Goal: Information Seeking & Learning: Learn about a topic

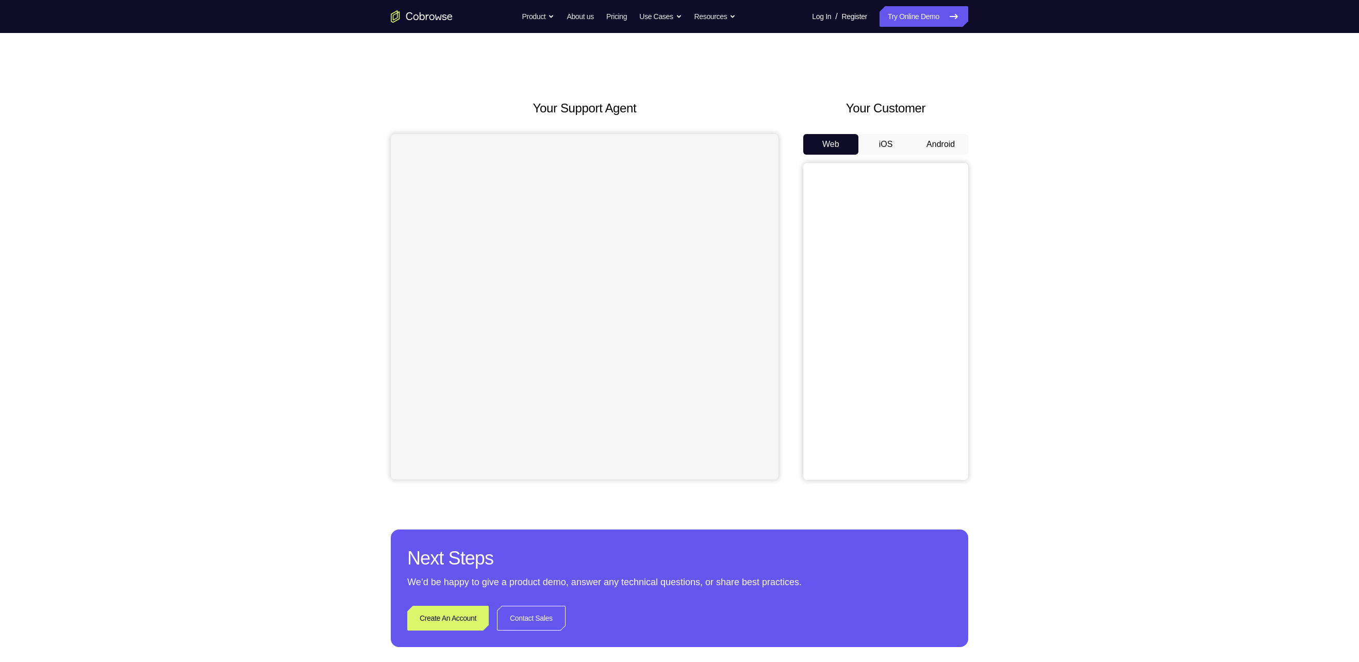
click at [949, 150] on button "Android" at bounding box center [940, 144] width 55 height 21
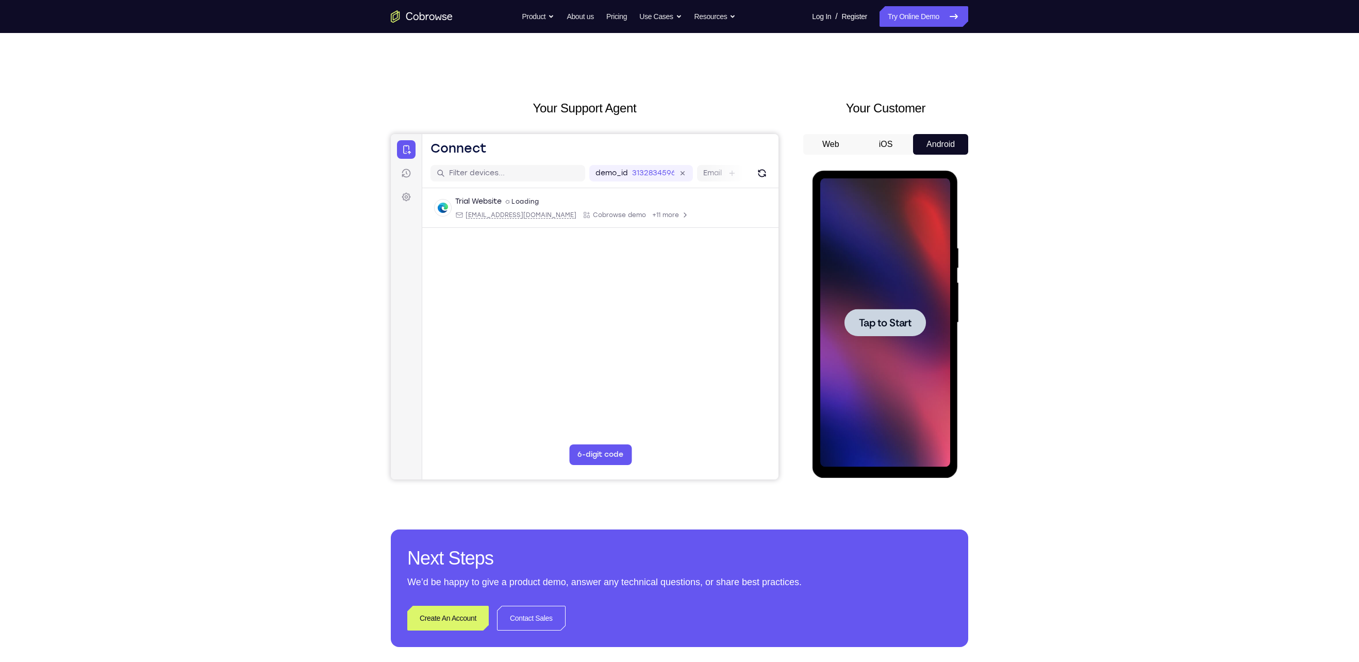
click at [899, 326] on span "Tap to Start" at bounding box center [884, 323] width 53 height 10
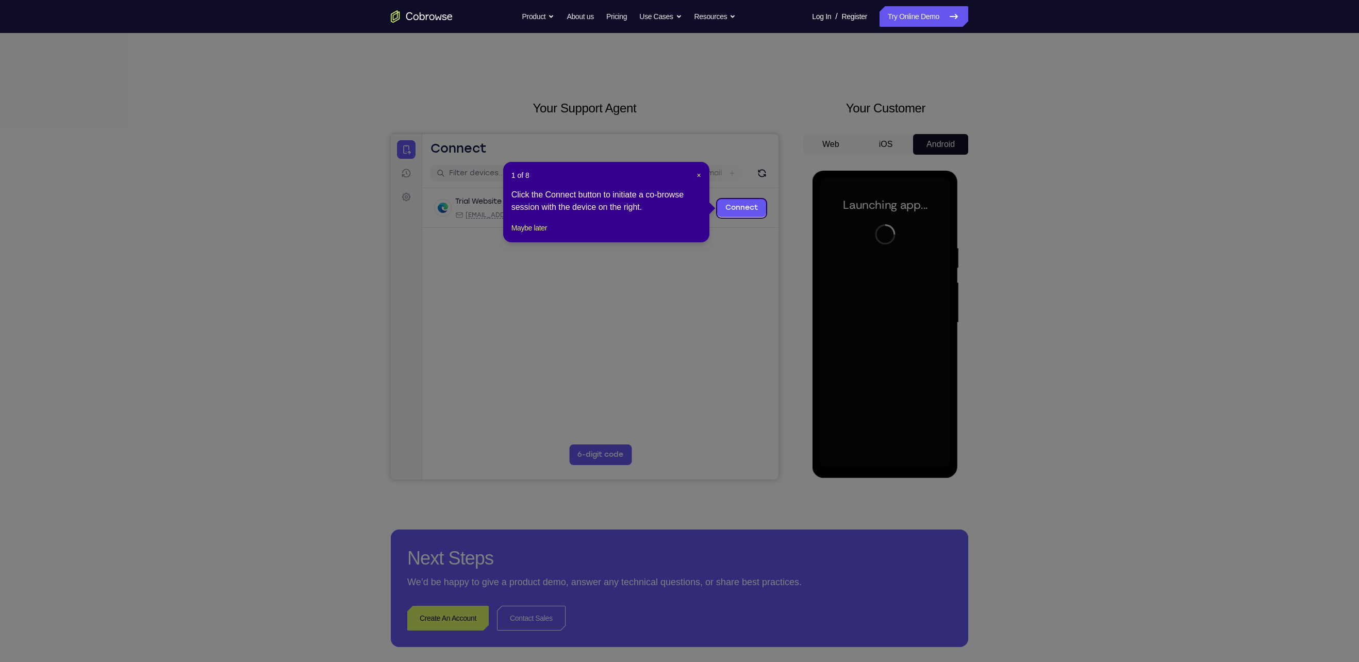
click at [702, 174] on div "1 of 8 × Click the Connect button to initiate a co-browse session with the devi…" at bounding box center [606, 202] width 206 height 80
click at [699, 175] on span "×" at bounding box center [699, 175] width 4 height 8
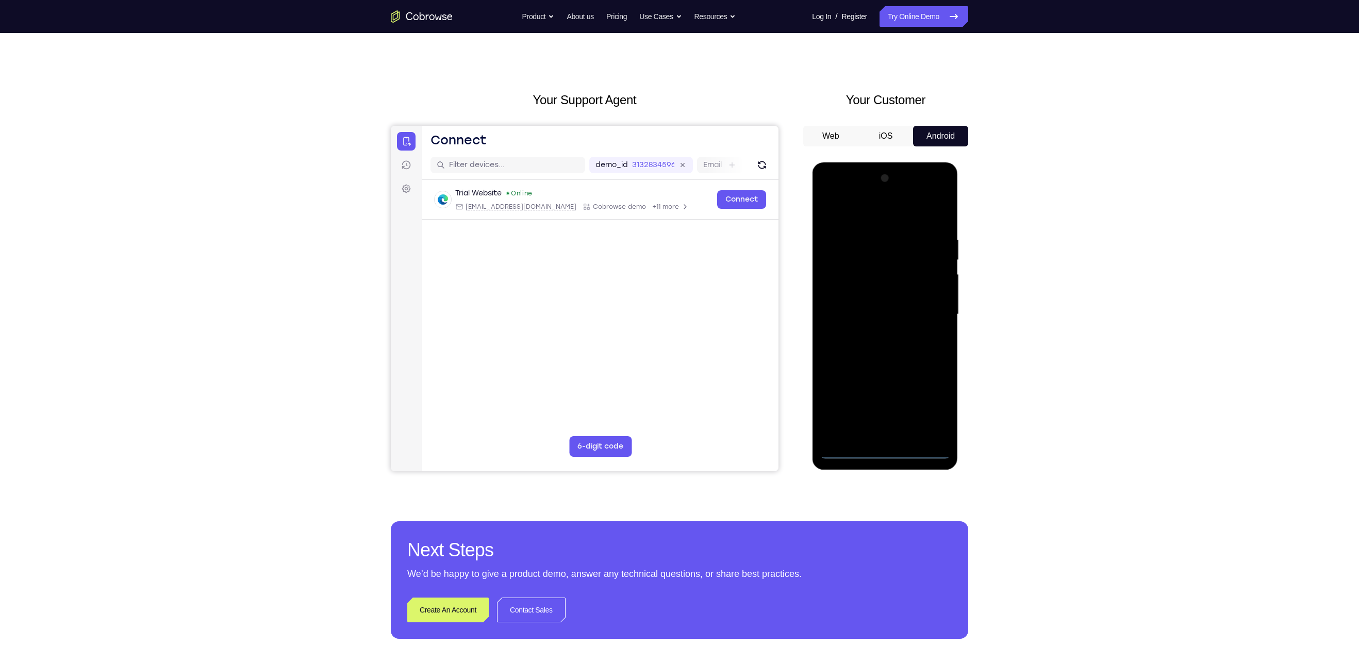
scroll to position [9, 0]
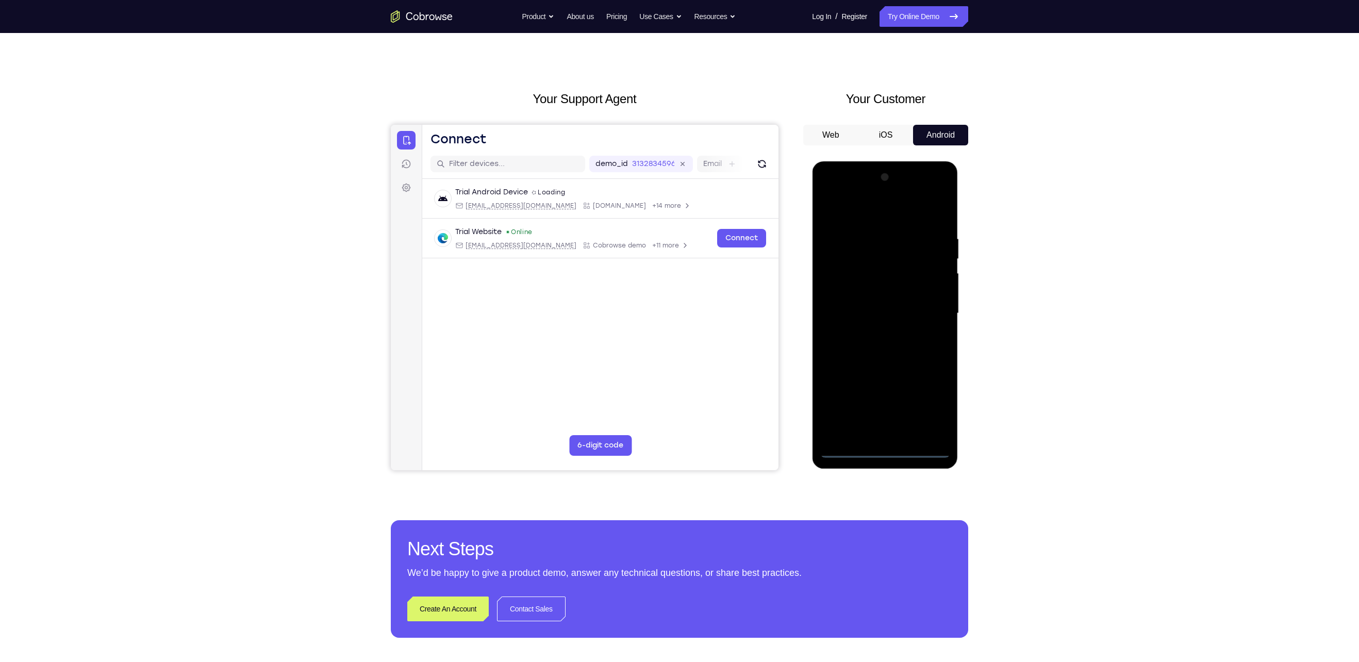
click at [884, 446] on div at bounding box center [885, 313] width 130 height 289
click at [890, 450] on div at bounding box center [885, 313] width 130 height 289
click at [931, 407] on div at bounding box center [885, 313] width 130 height 289
click at [858, 219] on div at bounding box center [885, 313] width 130 height 289
click at [930, 311] on div at bounding box center [885, 313] width 130 height 289
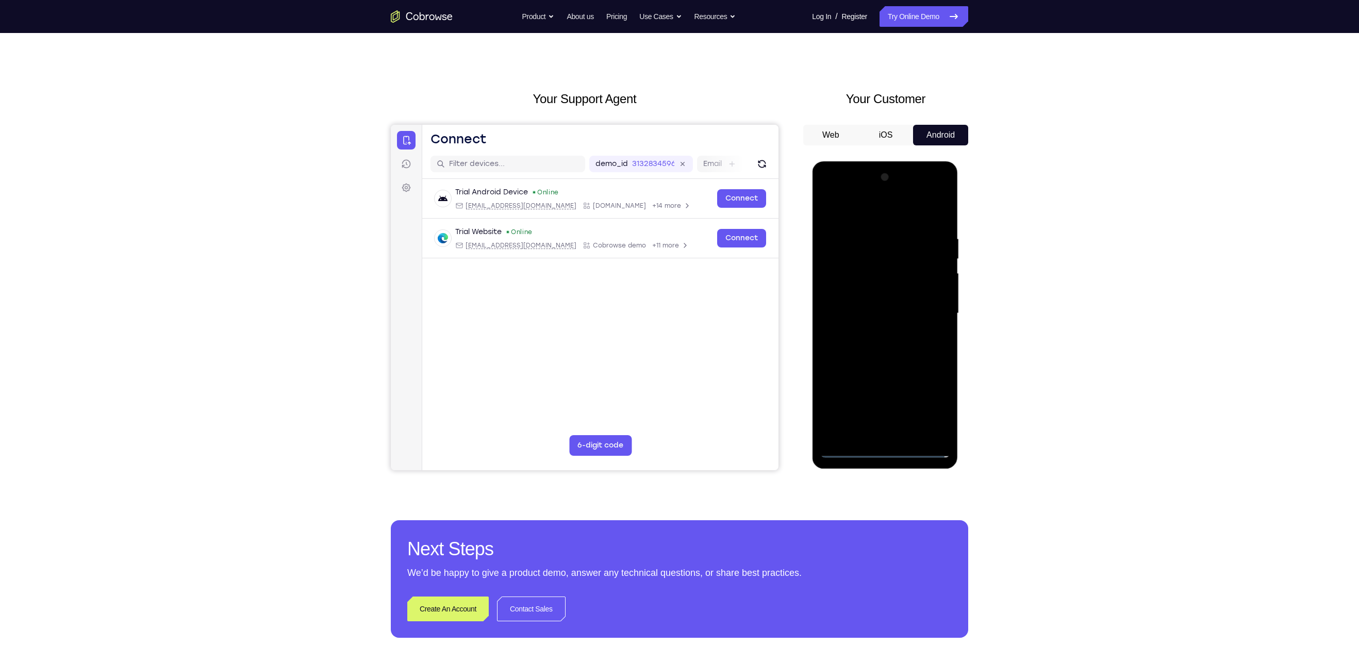
click at [873, 334] on div at bounding box center [885, 313] width 130 height 289
click at [873, 305] on div at bounding box center [885, 313] width 130 height 289
click at [871, 296] on div at bounding box center [885, 313] width 130 height 289
click at [877, 309] on div at bounding box center [885, 313] width 130 height 289
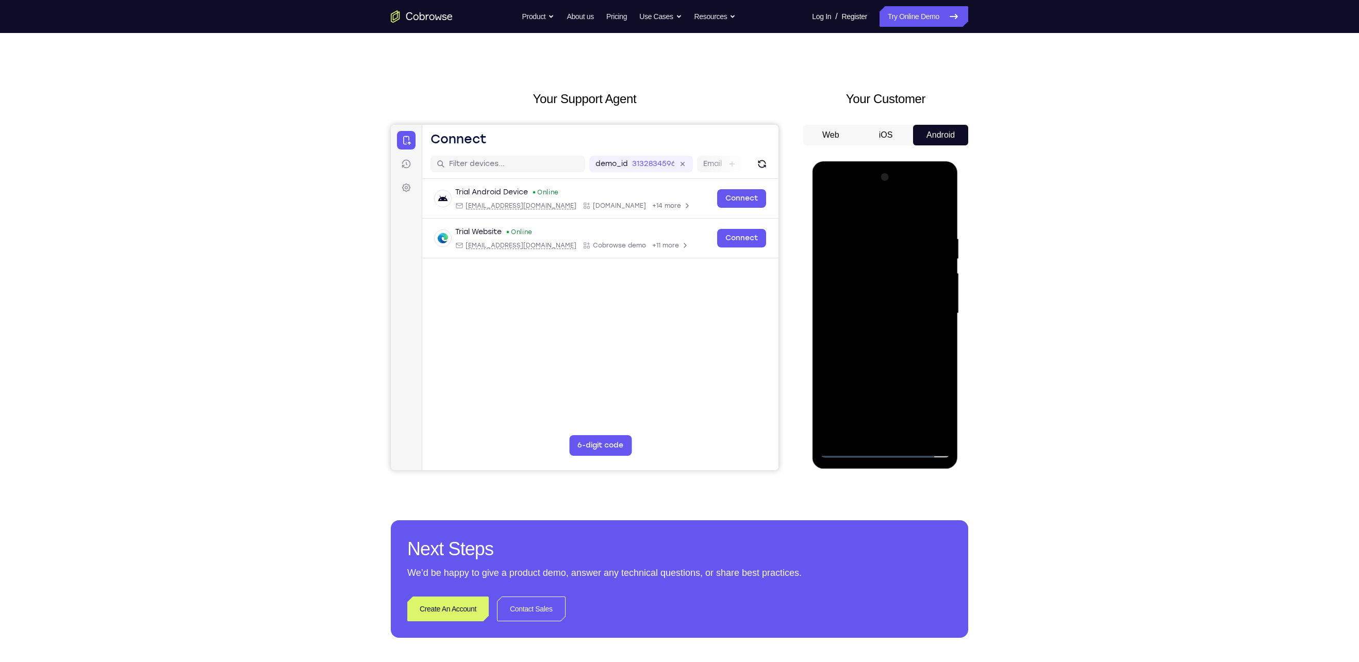
click at [881, 349] on div at bounding box center [885, 313] width 130 height 289
click at [876, 317] on div at bounding box center [885, 313] width 130 height 289
click at [893, 341] on div at bounding box center [885, 313] width 130 height 289
click at [884, 345] on div at bounding box center [885, 313] width 130 height 289
click at [890, 363] on div at bounding box center [885, 313] width 130 height 289
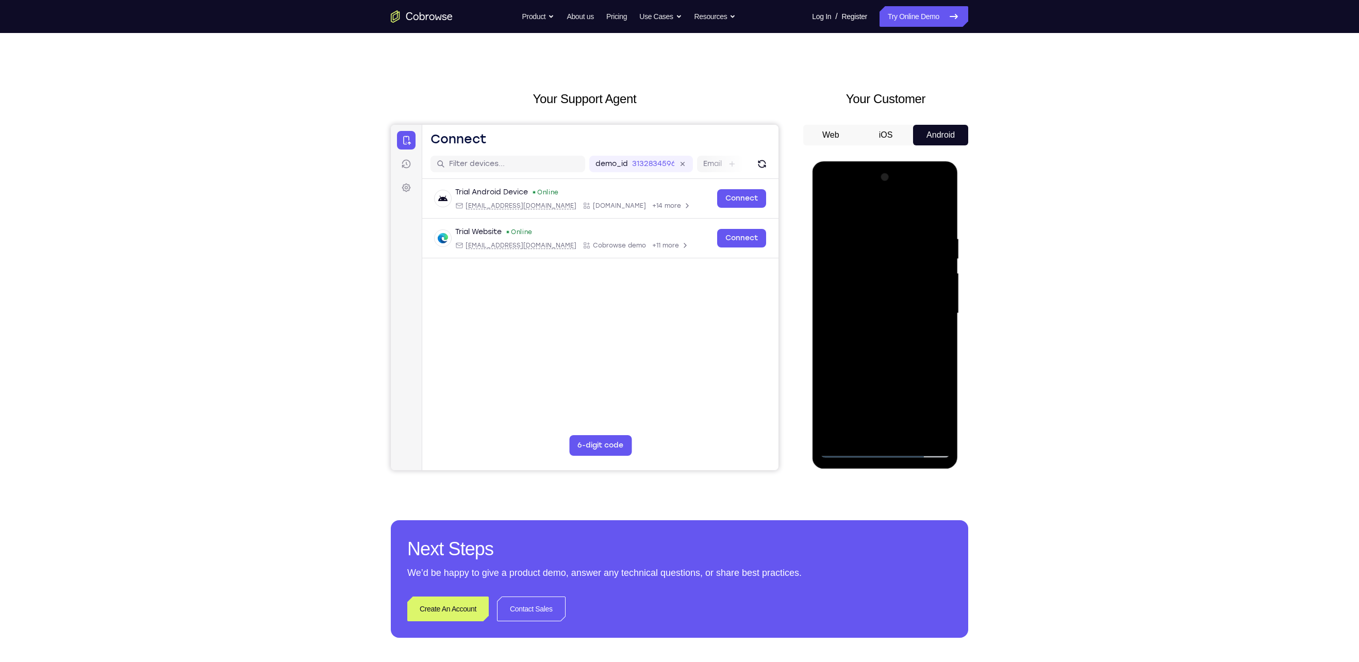
click at [830, 366] on div at bounding box center [885, 313] width 130 height 289
click at [908, 435] on div at bounding box center [885, 313] width 130 height 289
click at [894, 370] on div at bounding box center [885, 313] width 130 height 289
click at [891, 303] on div at bounding box center [885, 313] width 130 height 289
drag, startPoint x: 926, startPoint y: 310, endPoint x: 922, endPoint y: 350, distance: 39.5
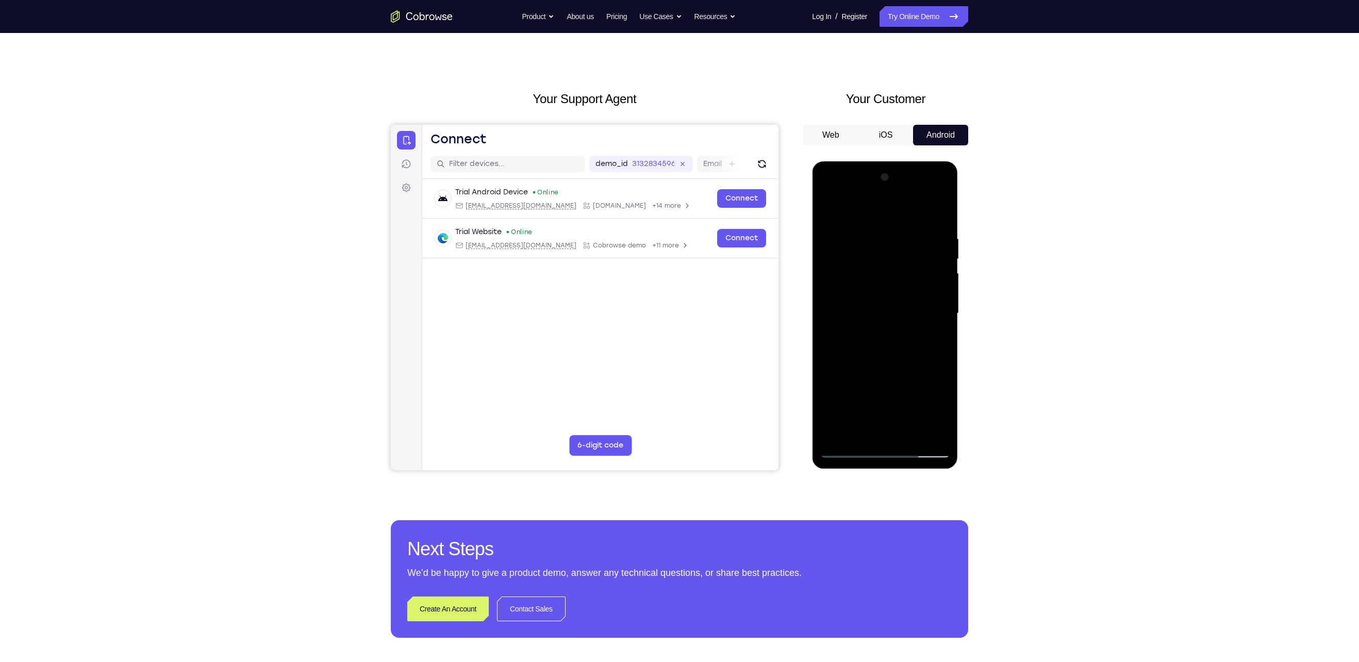
click at [922, 350] on div at bounding box center [885, 313] width 130 height 289
drag, startPoint x: 897, startPoint y: 359, endPoint x: 896, endPoint y: 330, distance: 28.4
click at [896, 330] on div at bounding box center [885, 313] width 130 height 289
drag, startPoint x: 891, startPoint y: 361, endPoint x: 890, endPoint y: 325, distance: 36.1
click at [890, 325] on div at bounding box center [885, 313] width 130 height 289
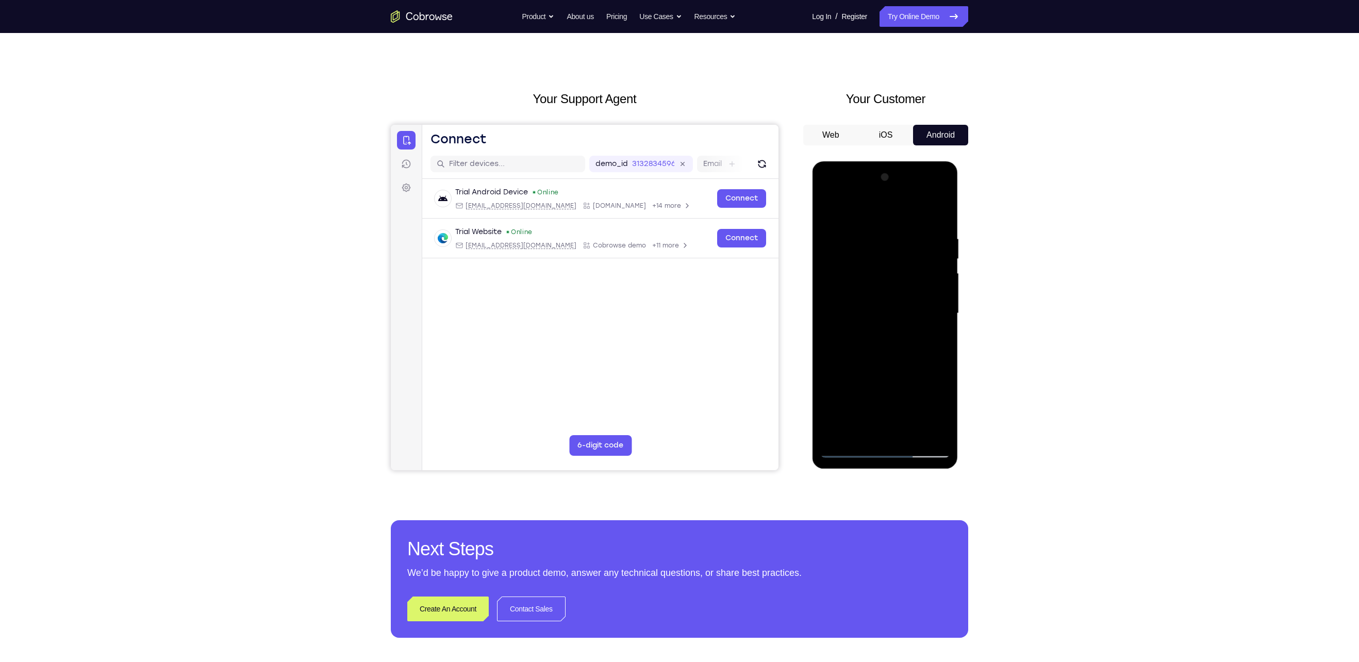
drag, startPoint x: 902, startPoint y: 347, endPoint x: 909, endPoint y: 280, distance: 67.4
click at [909, 280] on div at bounding box center [885, 313] width 130 height 289
click at [829, 212] on div at bounding box center [885, 313] width 130 height 289
click at [831, 212] on div at bounding box center [885, 313] width 130 height 289
click at [939, 211] on div at bounding box center [885, 313] width 130 height 289
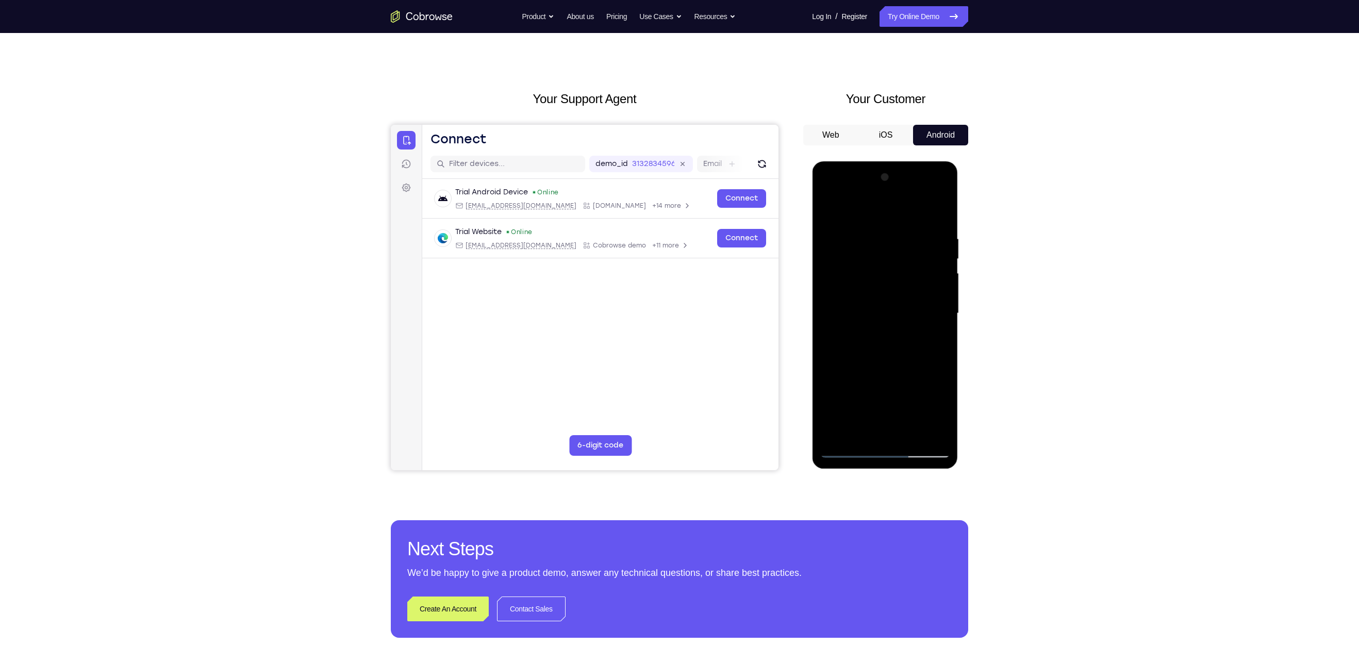
drag, startPoint x: 879, startPoint y: 277, endPoint x: 873, endPoint y: 387, distance: 110.0
click at [873, 387] on div at bounding box center [885, 313] width 130 height 289
click at [826, 208] on div at bounding box center [885, 313] width 130 height 289
click at [868, 230] on div at bounding box center [885, 313] width 130 height 289
click at [820, 320] on div at bounding box center [885, 313] width 130 height 289
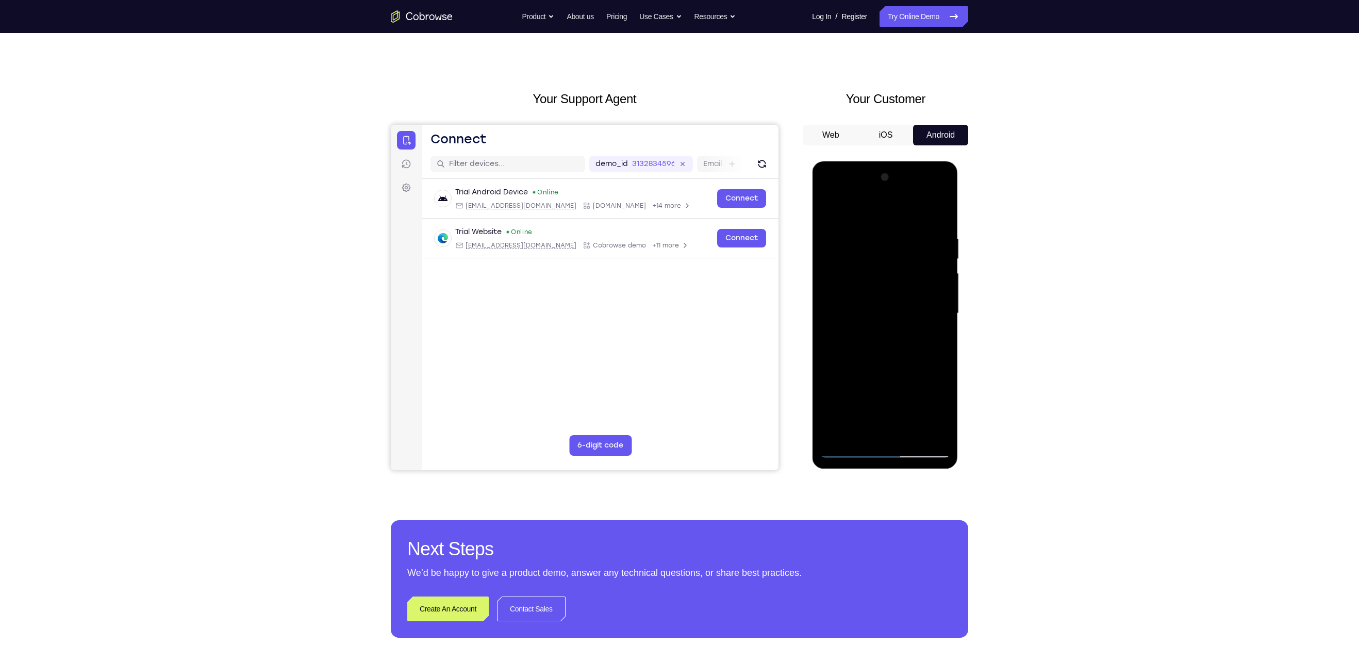
click at [935, 319] on div at bounding box center [885, 313] width 130 height 289
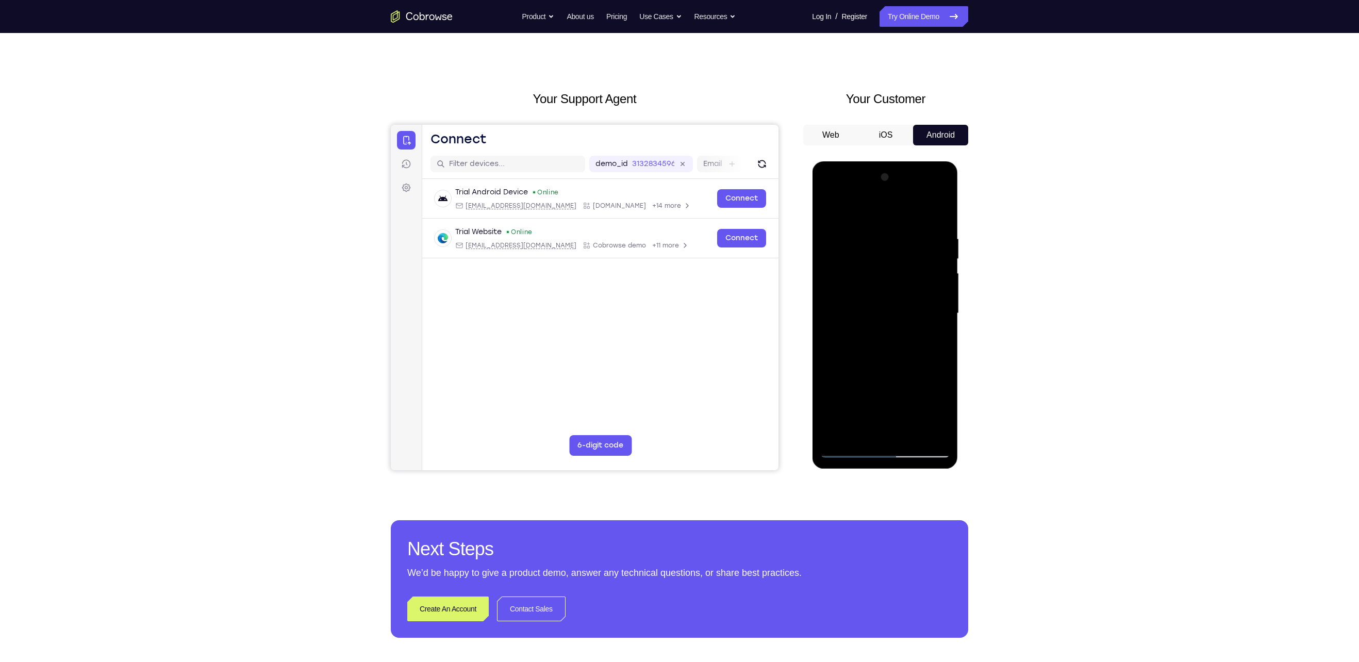
click at [935, 319] on div at bounding box center [885, 313] width 130 height 289
drag, startPoint x: 935, startPoint y: 319, endPoint x: 851, endPoint y: 322, distance: 84.1
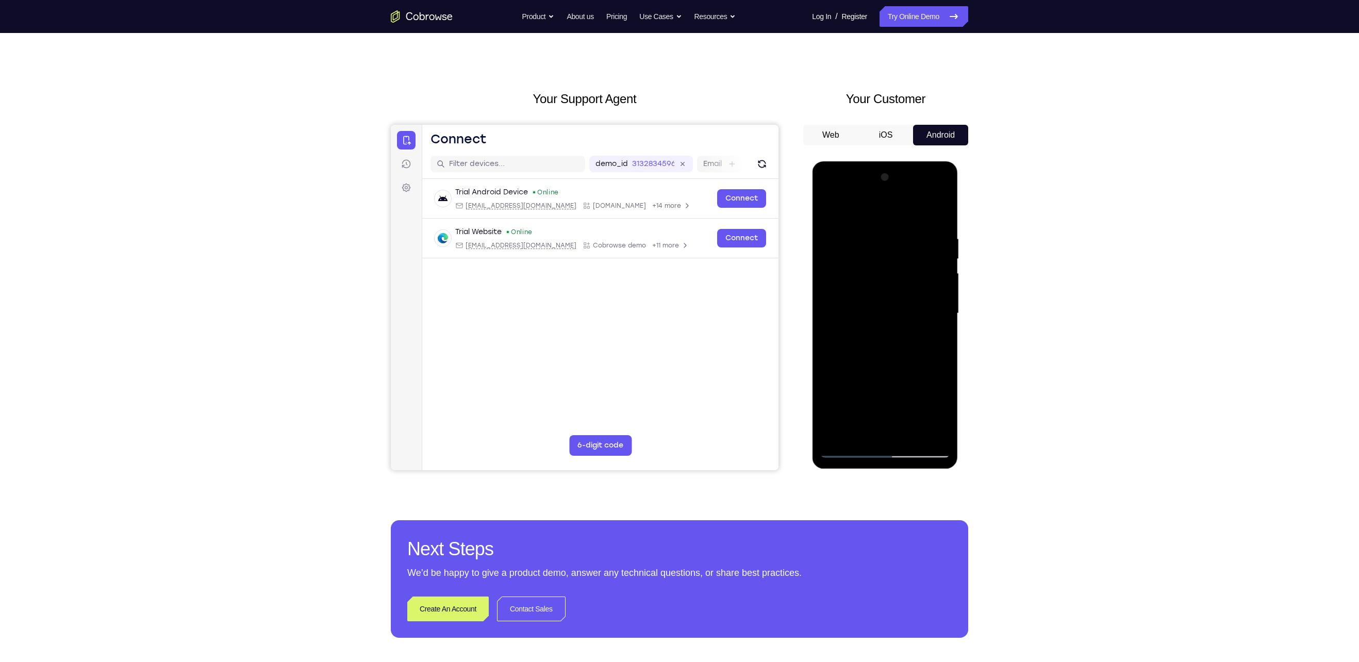
click at [851, 322] on div at bounding box center [885, 313] width 130 height 289
click at [939, 213] on div at bounding box center [885, 313] width 130 height 289
drag, startPoint x: 902, startPoint y: 395, endPoint x: 919, endPoint y: 216, distance: 180.2
click at [919, 216] on div at bounding box center [885, 313] width 130 height 289
drag, startPoint x: 889, startPoint y: 389, endPoint x: 921, endPoint y: 222, distance: 169.7
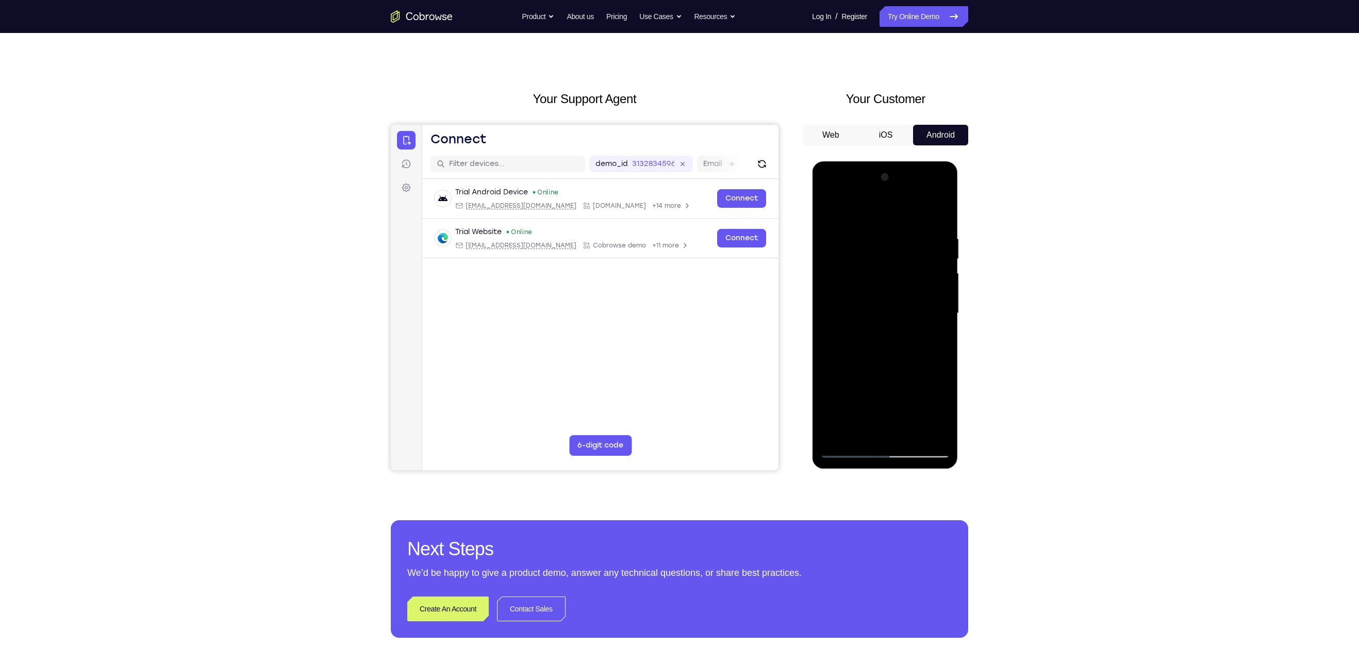
click at [921, 222] on div at bounding box center [885, 313] width 130 height 289
drag, startPoint x: 884, startPoint y: 373, endPoint x: 887, endPoint y: 327, distance: 45.5
click at [887, 327] on div at bounding box center [885, 313] width 130 height 289
click at [831, 394] on div at bounding box center [885, 313] width 130 height 289
click at [909, 435] on div at bounding box center [885, 313] width 130 height 289
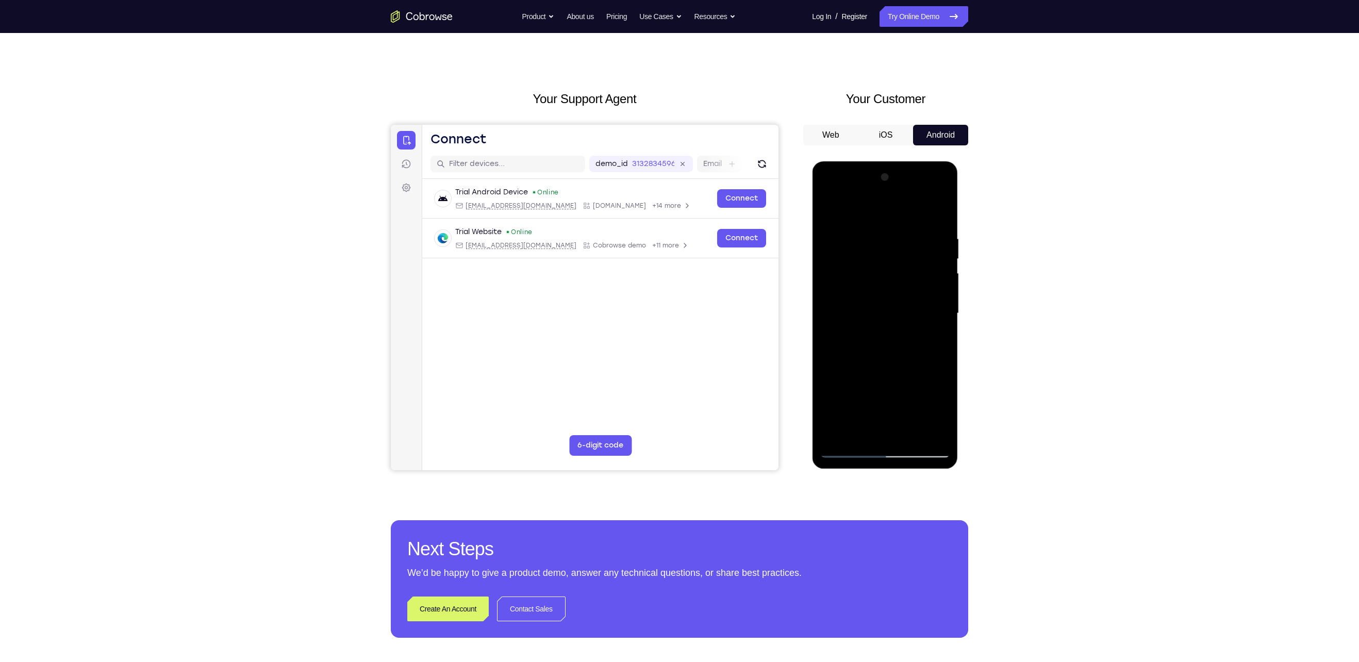
click at [872, 302] on div at bounding box center [885, 313] width 130 height 289
click at [854, 430] on div at bounding box center [885, 313] width 130 height 289
click at [855, 430] on div at bounding box center [885, 313] width 130 height 289
drag, startPoint x: 885, startPoint y: 396, endPoint x: 902, endPoint y: 189, distance: 207.4
click at [902, 189] on div at bounding box center [885, 313] width 130 height 289
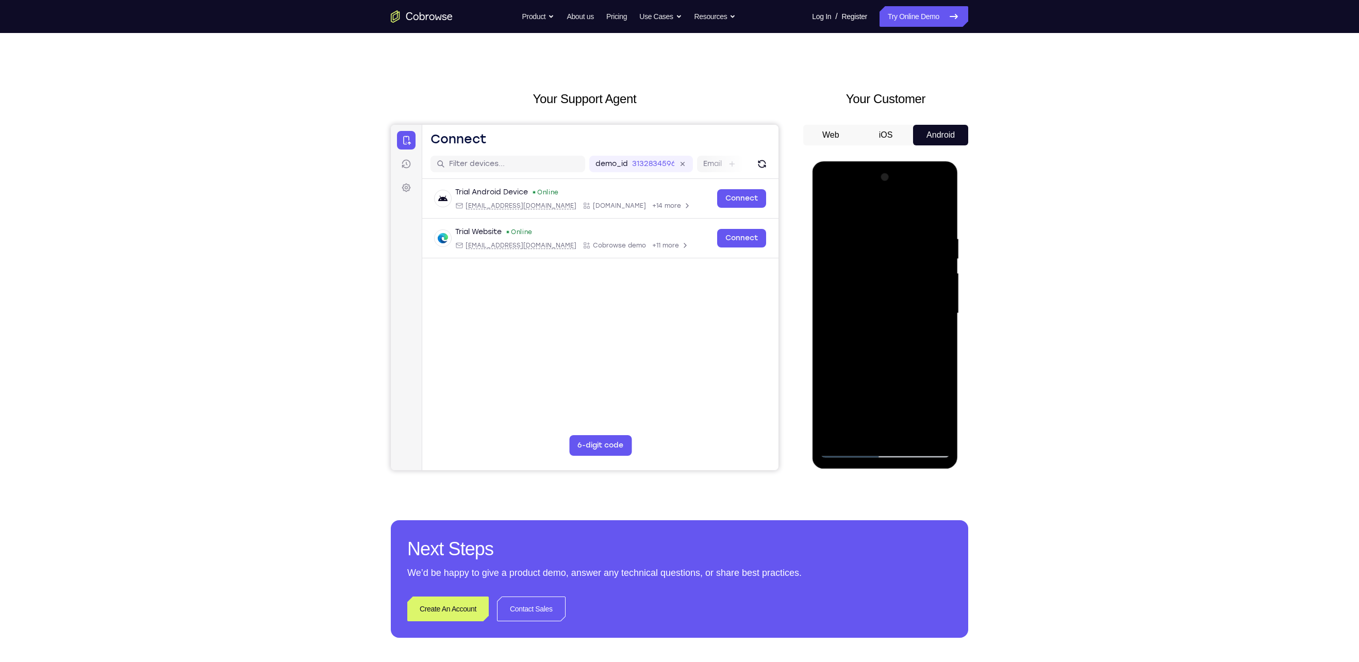
drag, startPoint x: 910, startPoint y: 401, endPoint x: 909, endPoint y: 441, distance: 39.7
click at [909, 441] on div at bounding box center [885, 313] width 130 height 289
click at [827, 404] on div at bounding box center [885, 313] width 130 height 289
click at [933, 333] on div at bounding box center [885, 313] width 130 height 289
click at [874, 339] on div at bounding box center [885, 313] width 130 height 289
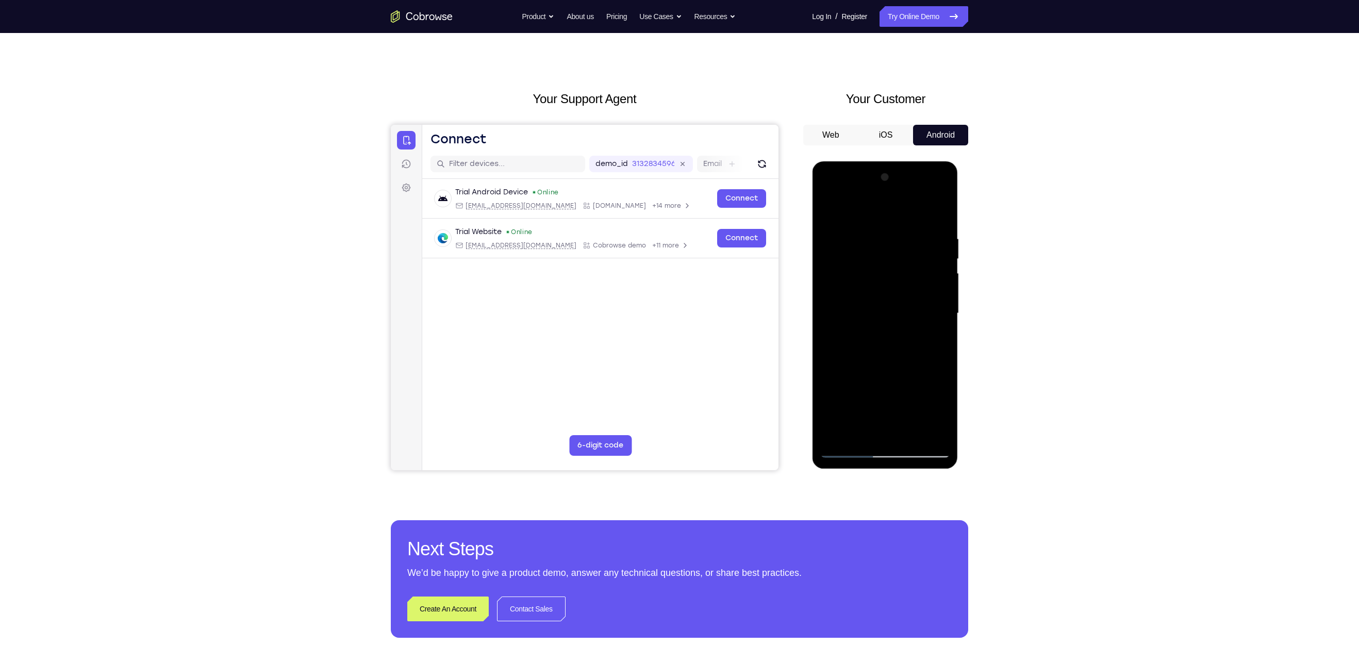
click at [877, 291] on div at bounding box center [885, 313] width 130 height 289
click at [909, 383] on div at bounding box center [885, 313] width 130 height 289
click at [936, 409] on div at bounding box center [885, 313] width 130 height 289
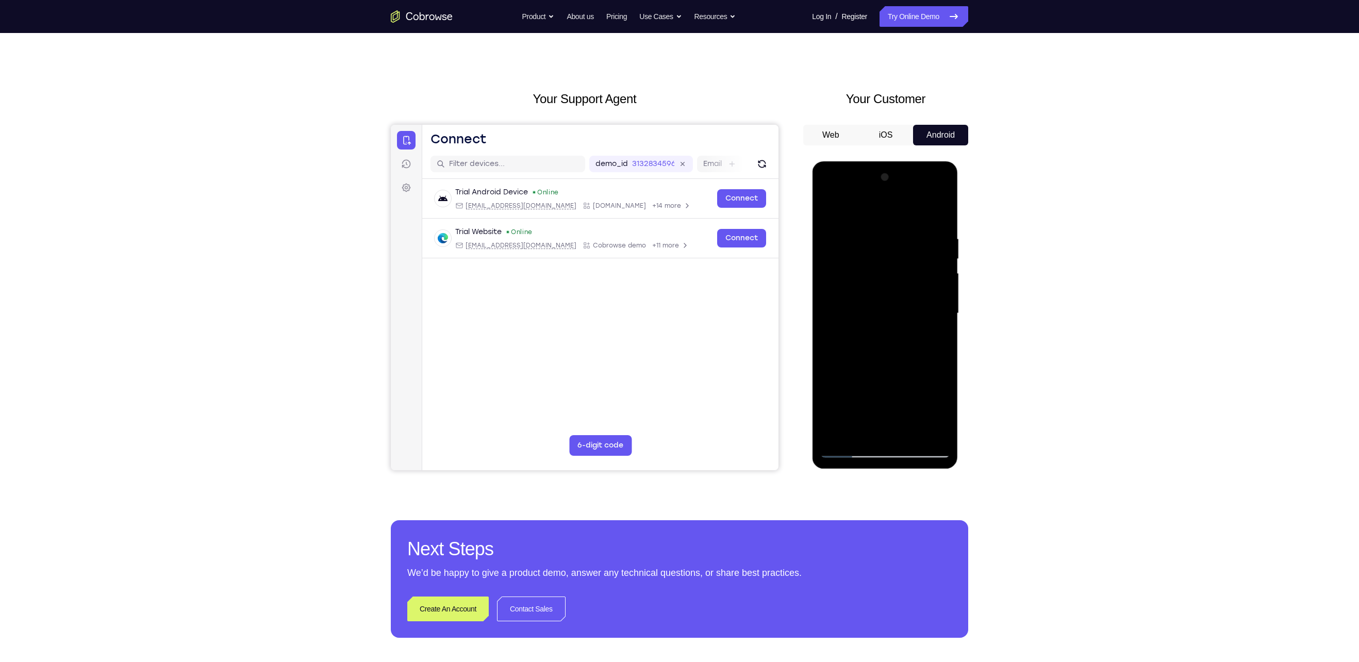
click at [943, 416] on div at bounding box center [885, 313] width 130 height 289
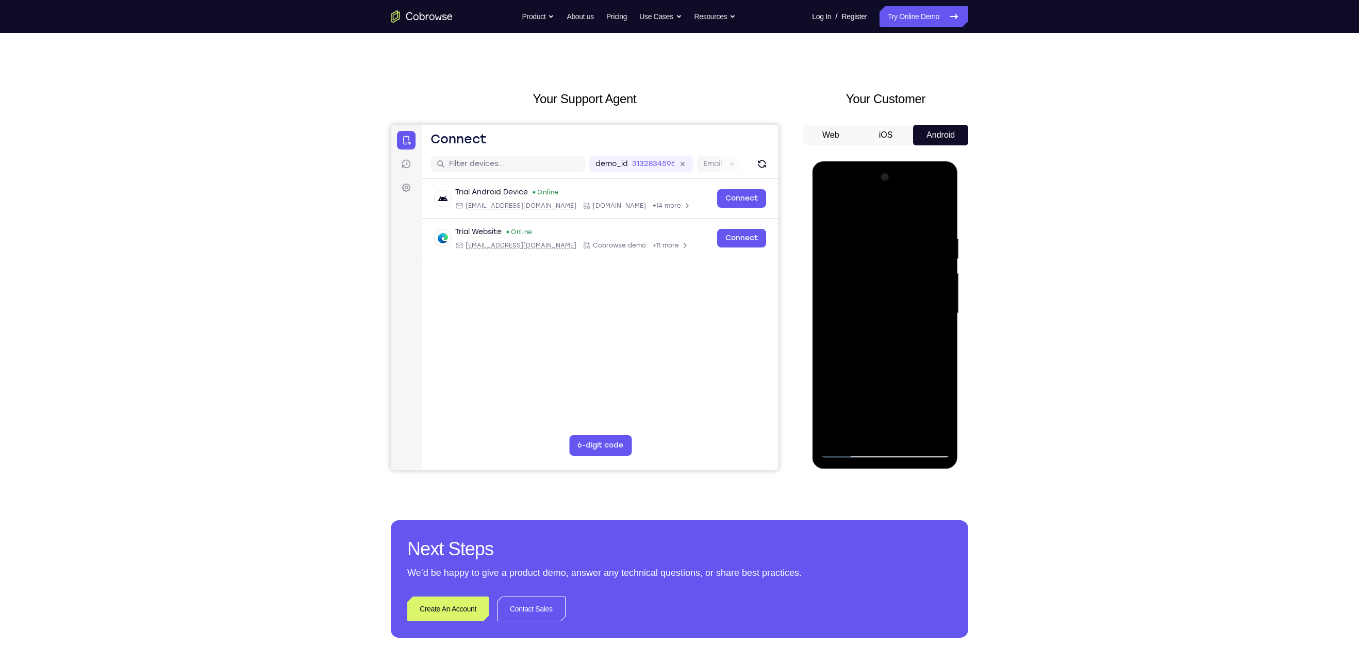
click at [825, 213] on div at bounding box center [885, 313] width 130 height 289
click at [830, 211] on div at bounding box center [885, 313] width 130 height 289
drag, startPoint x: 904, startPoint y: 253, endPoint x: 874, endPoint y: 503, distance: 252.3
click at [874, 471] on html "Online web based iOS Simulators and Android Emulators. Run iPhone, iPad, Mobile…" at bounding box center [885, 315] width 147 height 309
drag, startPoint x: 904, startPoint y: 260, endPoint x: 907, endPoint y: 428, distance: 168.1
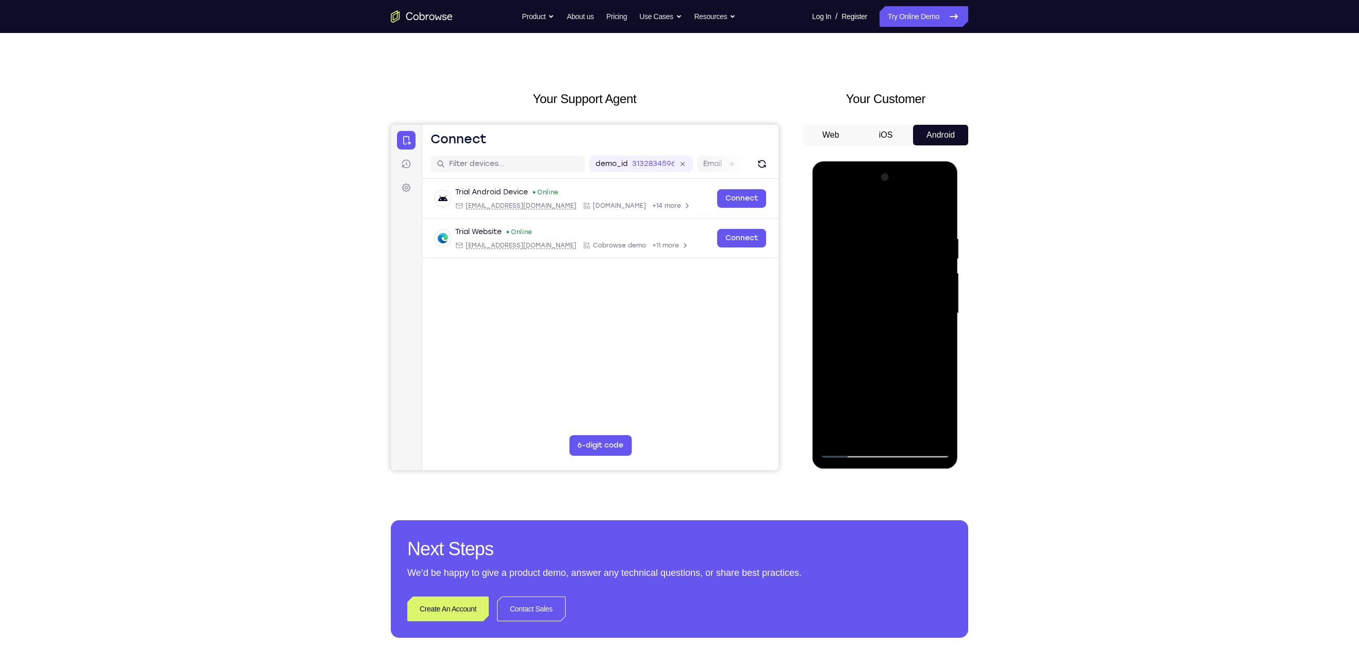
click at [907, 428] on div at bounding box center [885, 313] width 130 height 289
drag, startPoint x: 898, startPoint y: 385, endPoint x: 893, endPoint y: 326, distance: 59.5
click at [893, 326] on div at bounding box center [885, 313] width 130 height 289
click at [908, 436] on div at bounding box center [885, 313] width 130 height 289
click at [835, 242] on div at bounding box center [885, 313] width 130 height 289
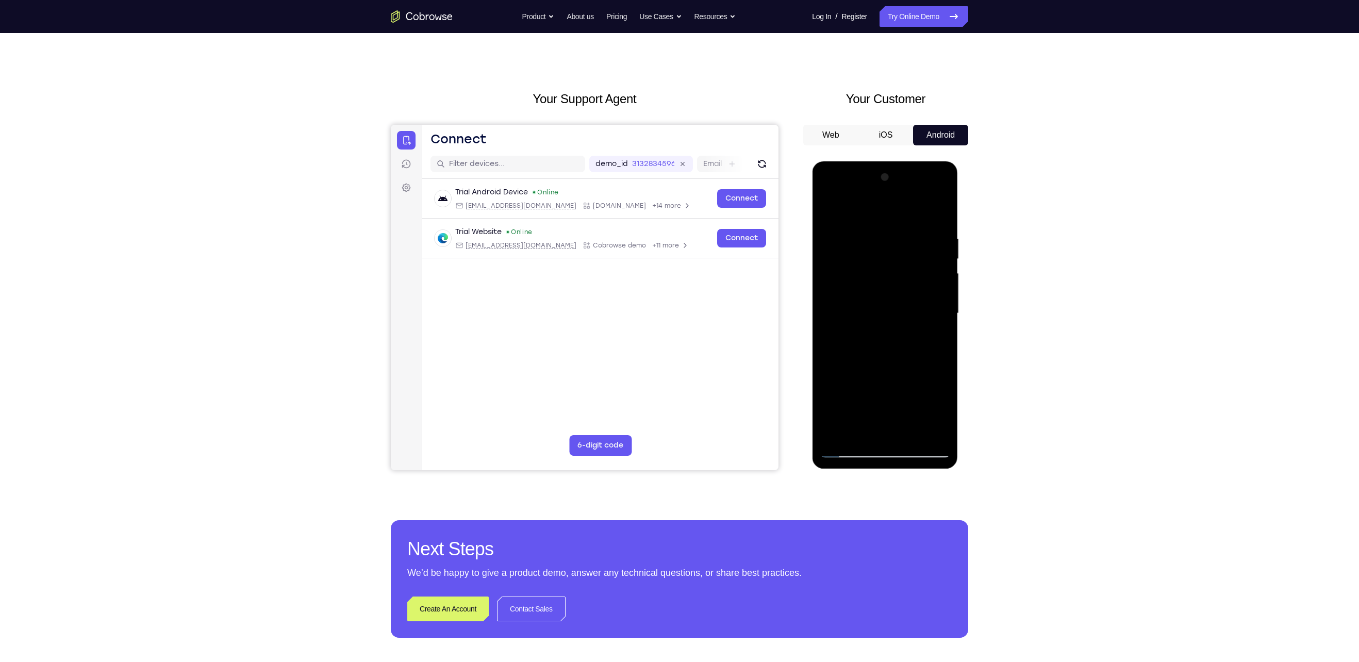
click at [884, 251] on div at bounding box center [885, 313] width 130 height 289
click at [858, 430] on div at bounding box center [885, 313] width 130 height 289
drag, startPoint x: 903, startPoint y: 407, endPoint x: 910, endPoint y: 342, distance: 65.4
click at [910, 342] on div at bounding box center [885, 313] width 130 height 289
drag, startPoint x: 906, startPoint y: 406, endPoint x: 913, endPoint y: 272, distance: 133.7
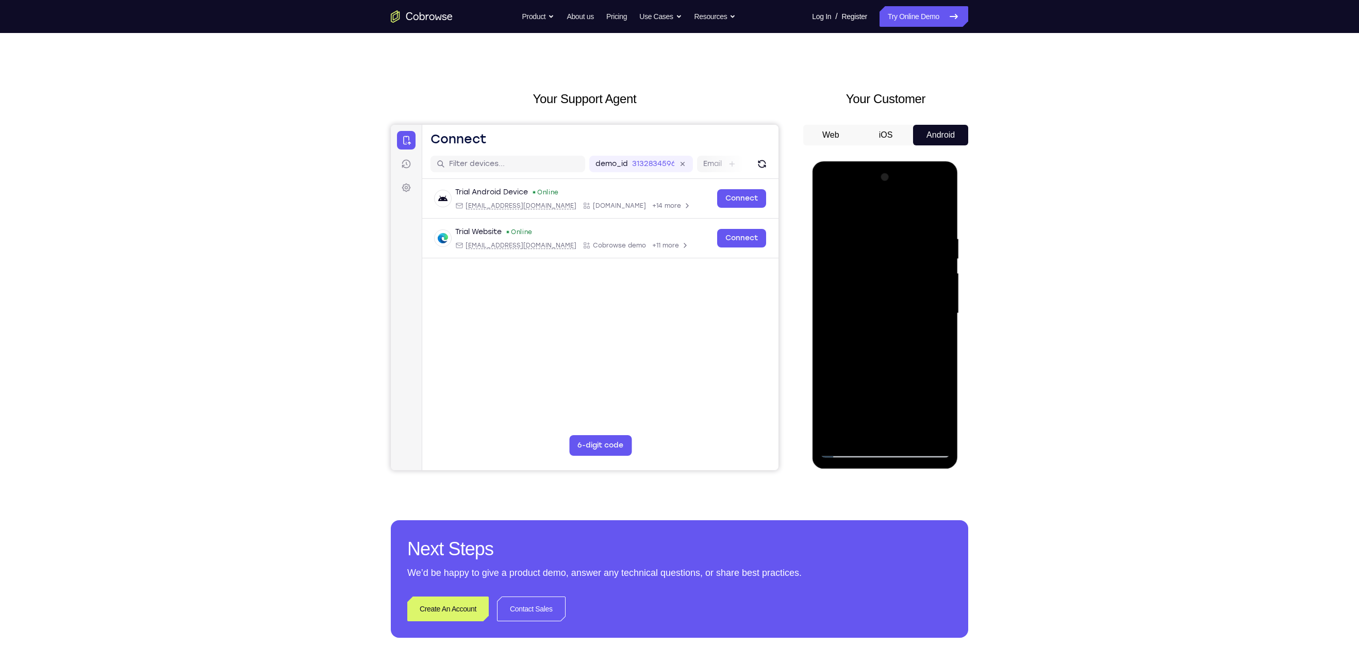
click at [913, 272] on div at bounding box center [885, 313] width 130 height 289
drag, startPoint x: 883, startPoint y: 405, endPoint x: 886, endPoint y: 356, distance: 48.6
click at [886, 356] on div at bounding box center [885, 313] width 130 height 289
drag, startPoint x: 887, startPoint y: 388, endPoint x: 903, endPoint y: 299, distance: 90.7
click at [903, 299] on div at bounding box center [885, 313] width 130 height 289
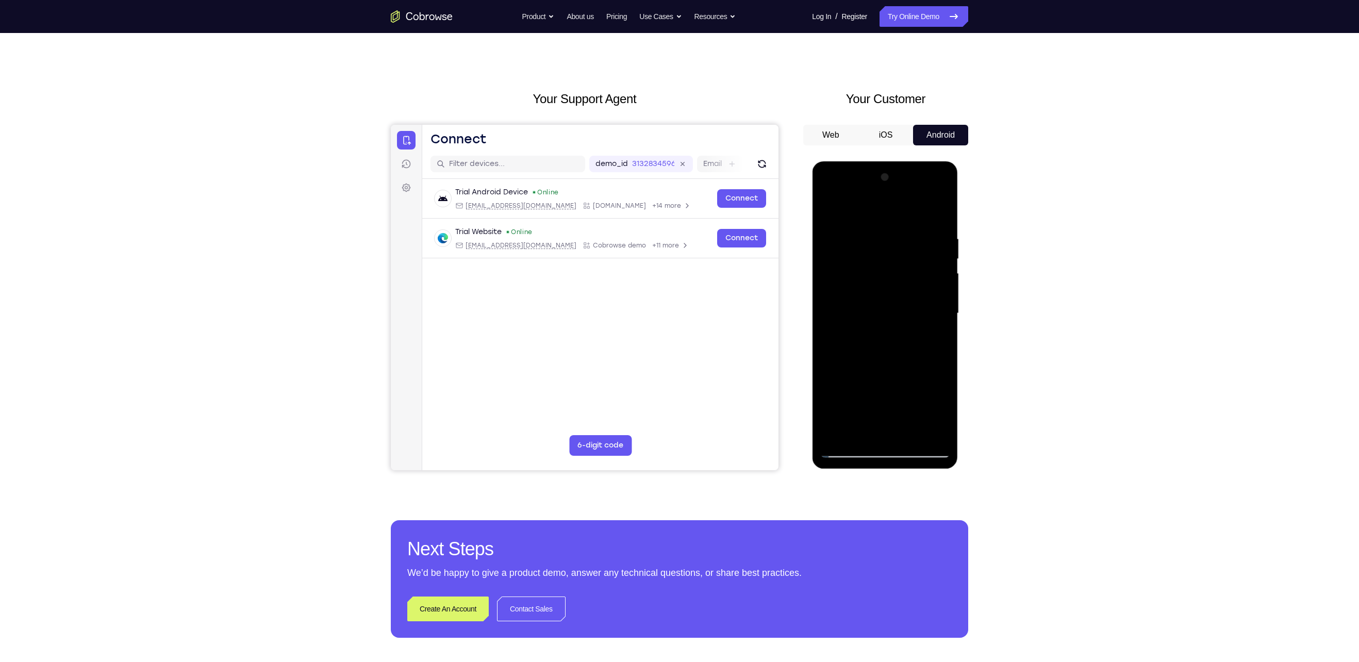
drag, startPoint x: 891, startPoint y: 414, endPoint x: 927, endPoint y: 198, distance: 218.5
click at [927, 198] on div at bounding box center [885, 313] width 130 height 289
drag, startPoint x: 894, startPoint y: 406, endPoint x: 912, endPoint y: 286, distance: 121.3
click at [912, 286] on div at bounding box center [885, 313] width 130 height 289
drag, startPoint x: 892, startPoint y: 401, endPoint x: 910, endPoint y: 214, distance: 188.0
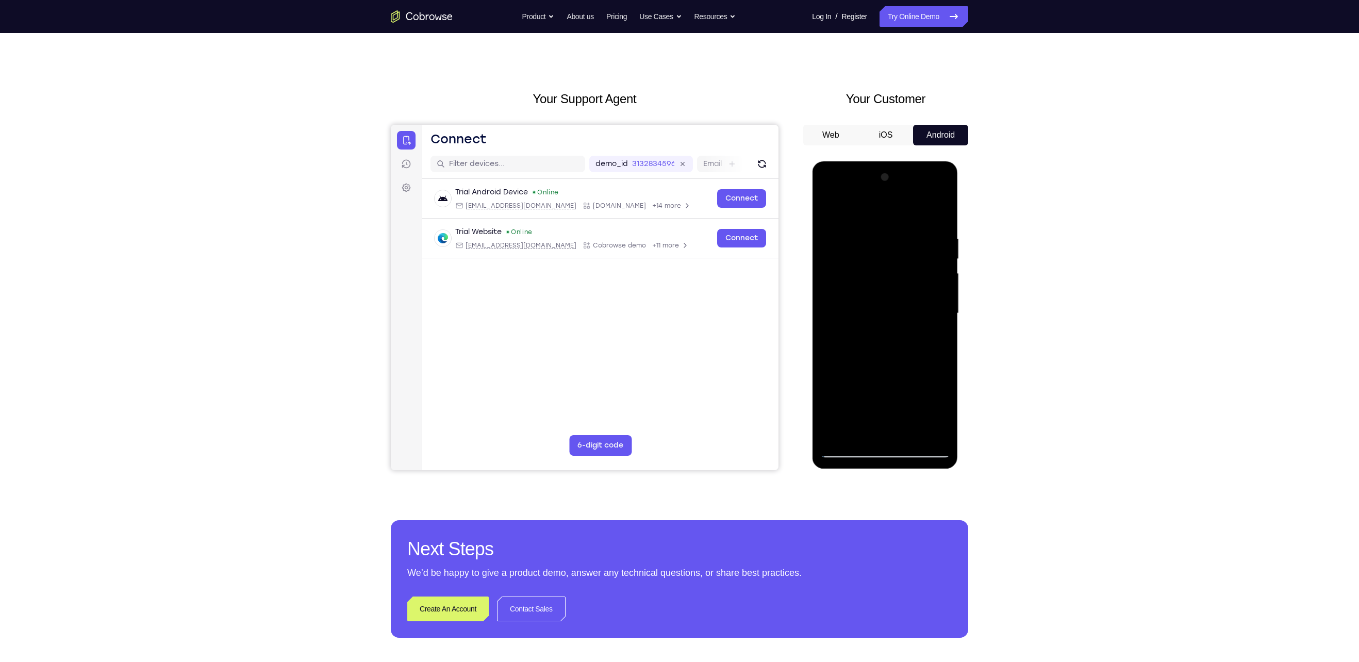
click at [910, 214] on div at bounding box center [885, 313] width 130 height 289
drag, startPoint x: 899, startPoint y: 382, endPoint x: 905, endPoint y: 223, distance: 158.9
click at [905, 223] on div at bounding box center [885, 313] width 130 height 289
click at [906, 352] on div at bounding box center [885, 313] width 130 height 289
click at [927, 353] on div at bounding box center [885, 313] width 130 height 289
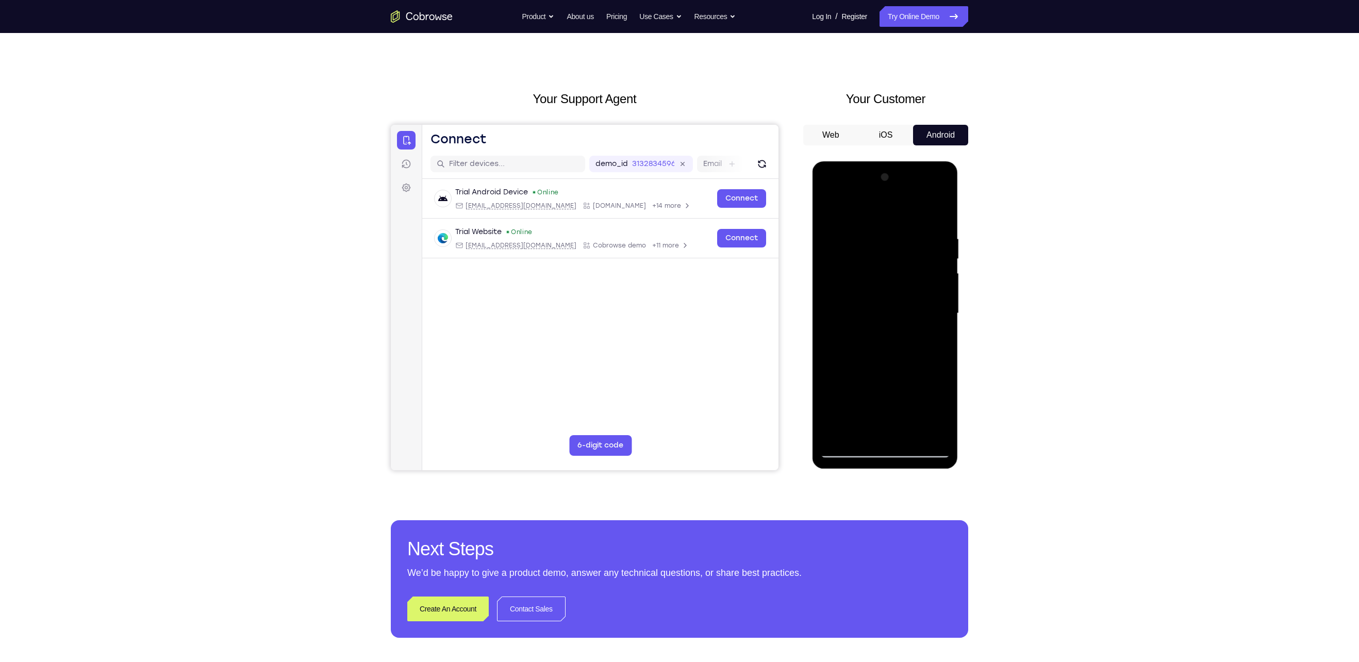
click at [890, 353] on div at bounding box center [885, 313] width 130 height 289
click at [890, 322] on div at bounding box center [884, 313] width 81 height 27
click at [887, 454] on div at bounding box center [885, 313] width 130 height 289
click at [934, 406] on div at bounding box center [885, 313] width 130 height 289
click at [867, 217] on div at bounding box center [885, 313] width 130 height 289
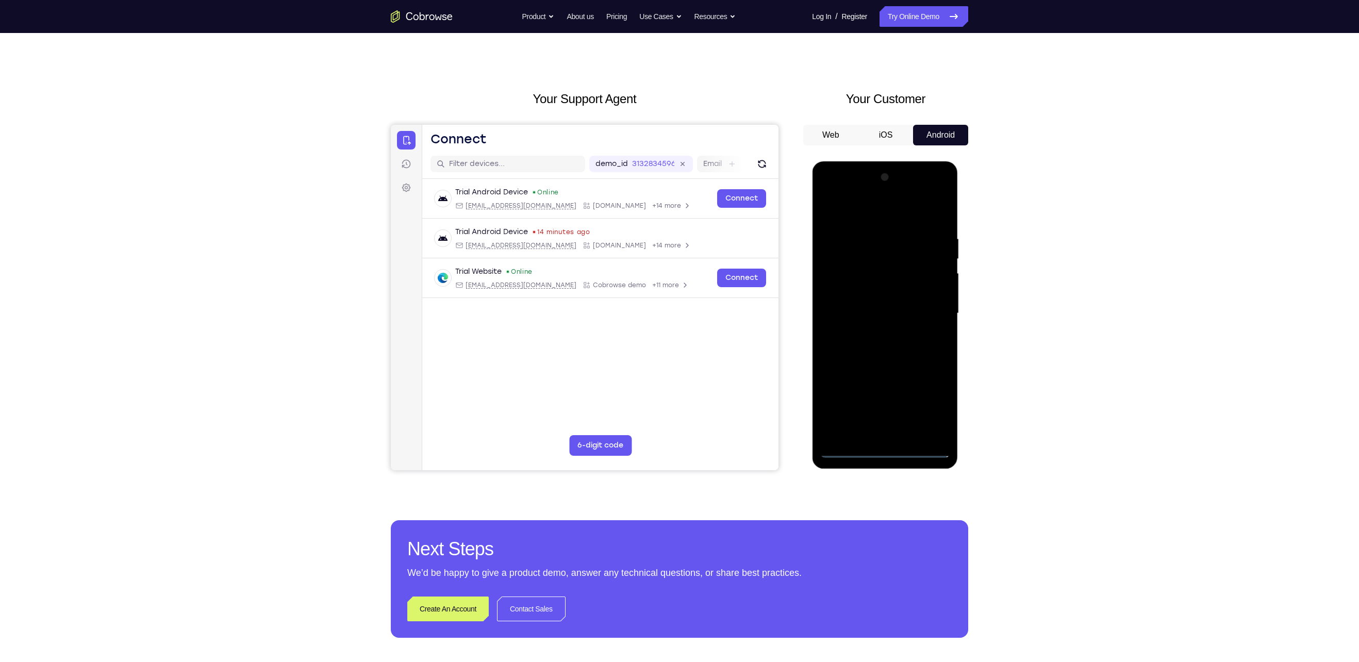
click at [926, 309] on div at bounding box center [885, 313] width 130 height 289
click at [873, 333] on div at bounding box center [885, 313] width 130 height 289
click at [867, 302] on div at bounding box center [885, 313] width 130 height 289
click at [868, 295] on div at bounding box center [885, 313] width 130 height 289
click at [879, 313] on div at bounding box center [885, 313] width 130 height 289
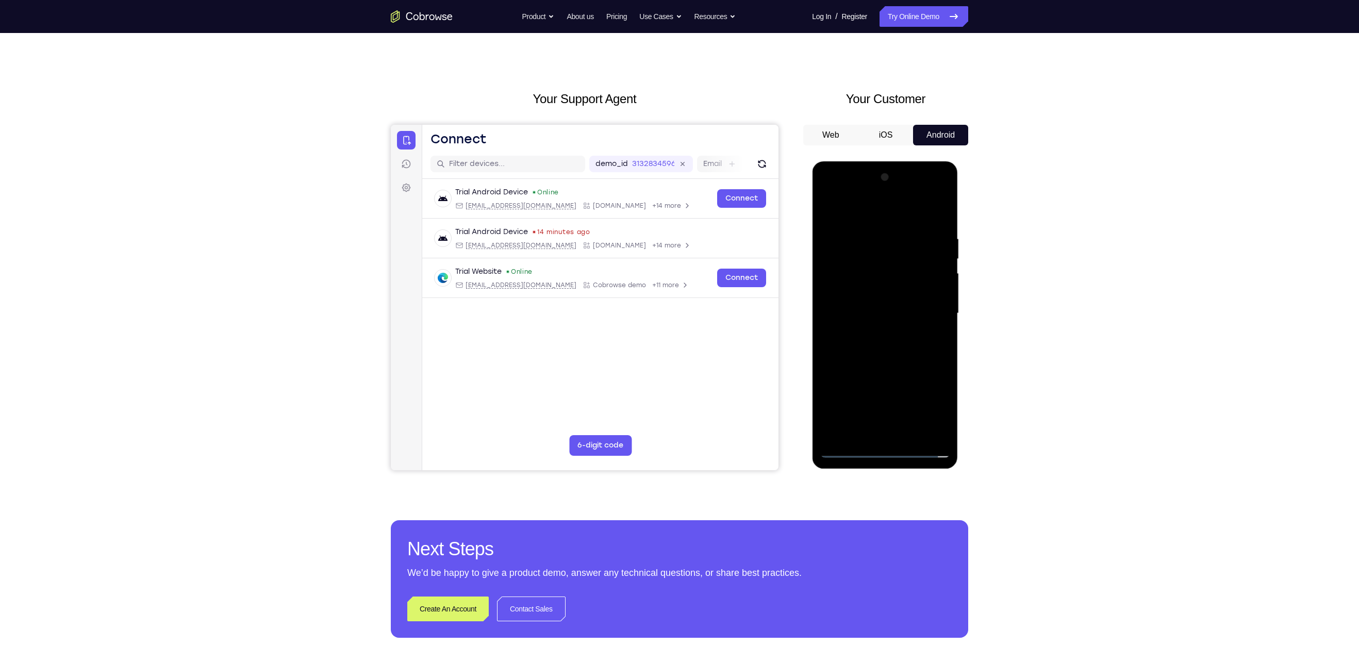
click at [888, 344] on div at bounding box center [885, 313] width 130 height 289
click at [898, 363] on div at bounding box center [885, 313] width 130 height 289
drag, startPoint x: 903, startPoint y: 362, endPoint x: 908, endPoint y: 288, distance: 74.5
click at [908, 288] on div at bounding box center [885, 313] width 130 height 289
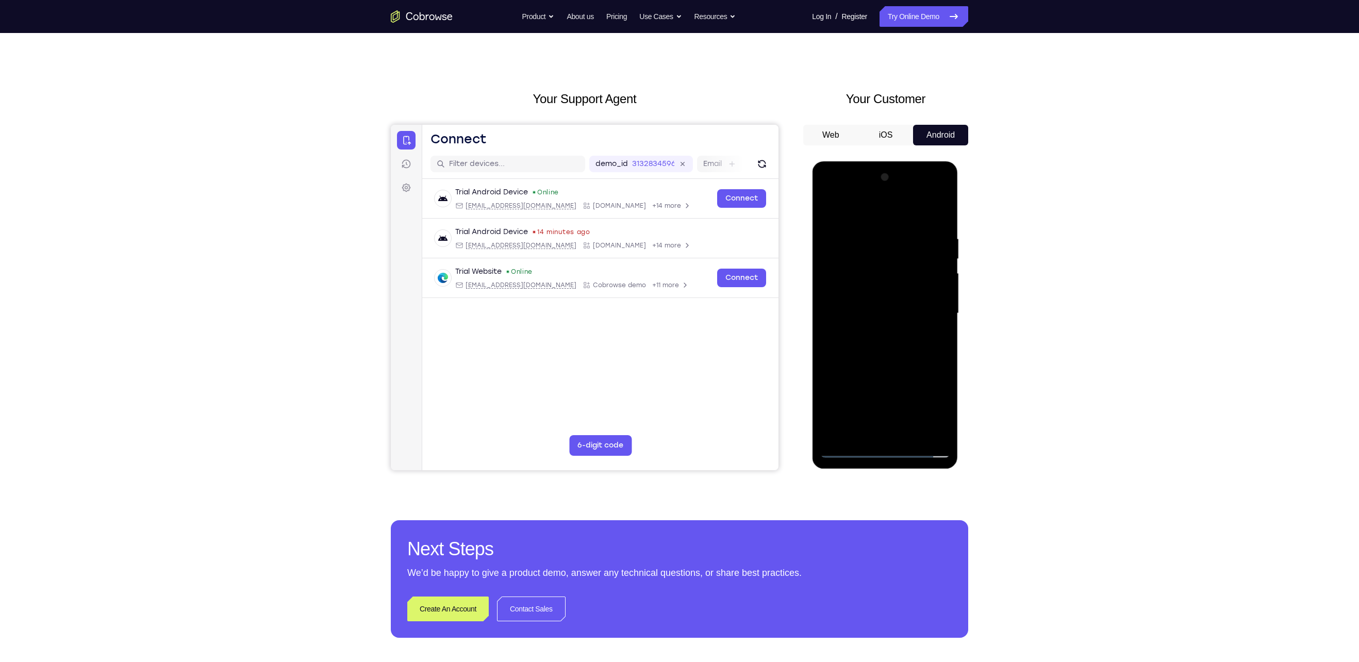
click at [829, 382] on div at bounding box center [885, 313] width 130 height 289
click at [908, 434] on div at bounding box center [885, 313] width 130 height 289
click at [893, 372] on div at bounding box center [885, 313] width 130 height 289
click at [837, 244] on div at bounding box center [885, 313] width 130 height 289
click at [885, 251] on div at bounding box center [885, 313] width 130 height 289
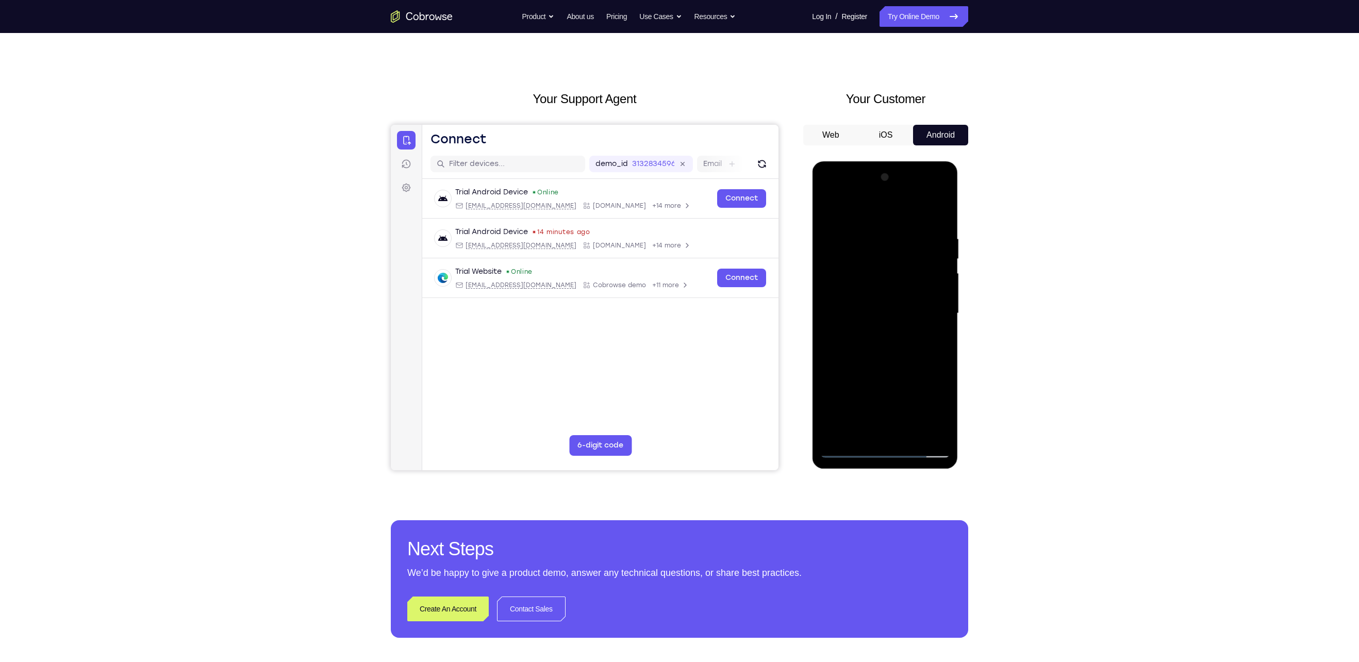
click at [826, 211] on div at bounding box center [885, 313] width 130 height 289
click at [943, 258] on div at bounding box center [885, 313] width 130 height 289
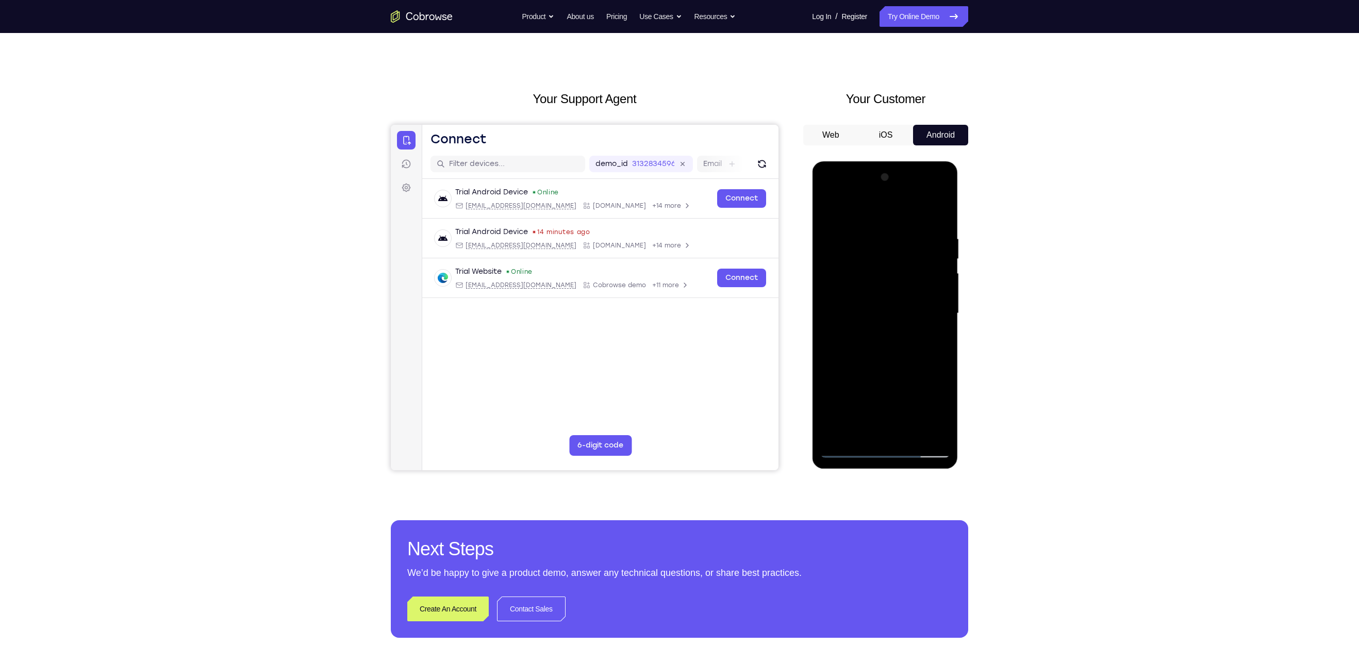
click at [943, 258] on div at bounding box center [885, 313] width 130 height 289
click at [826, 259] on div at bounding box center [885, 313] width 130 height 289
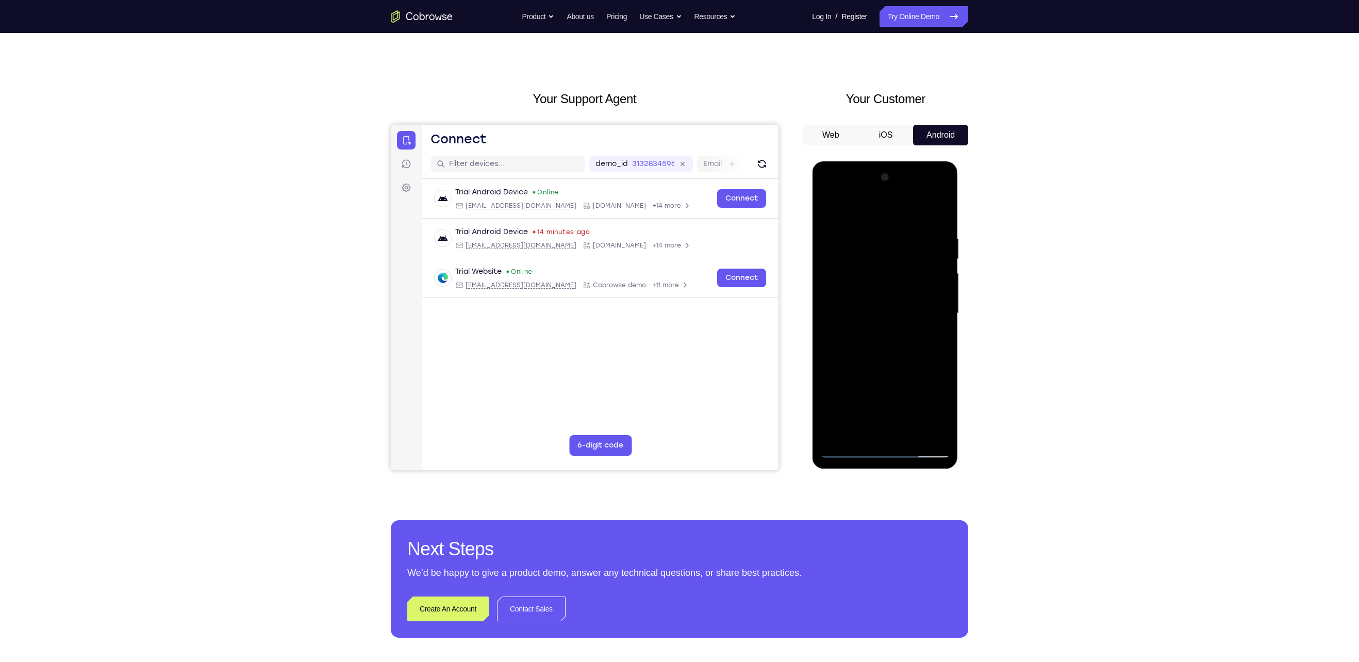
click at [826, 259] on div at bounding box center [885, 313] width 130 height 289
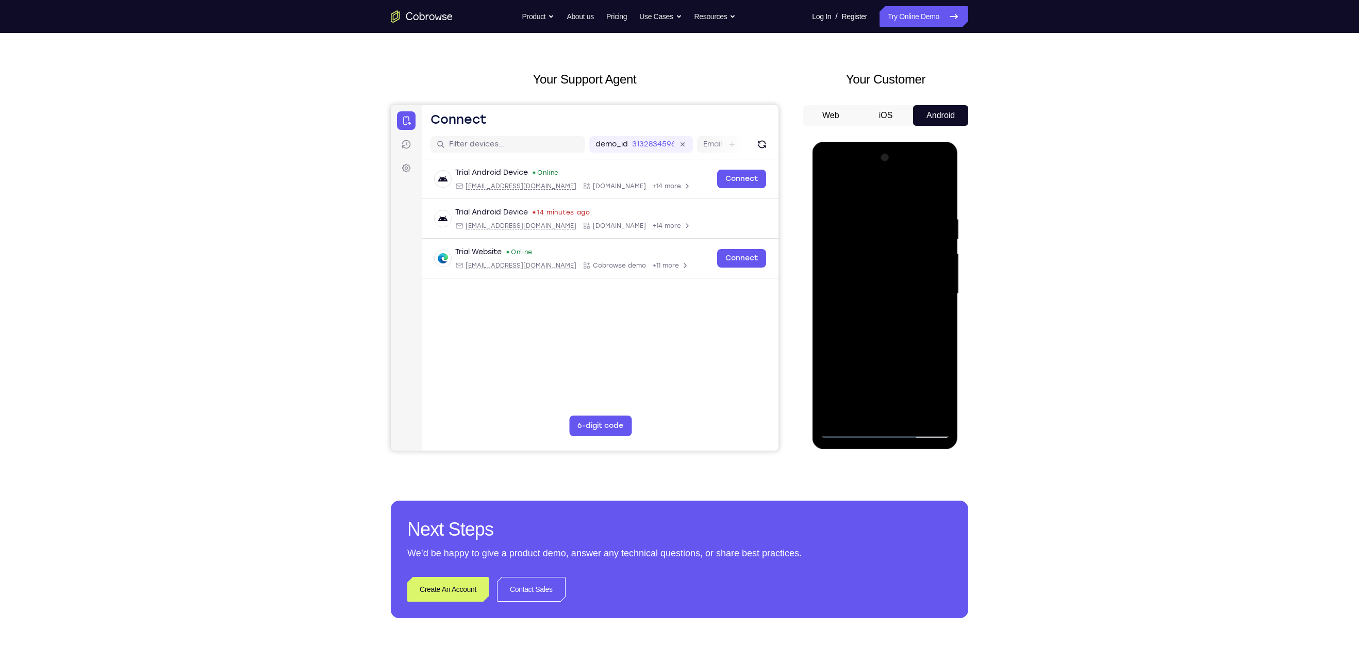
scroll to position [30, 0]
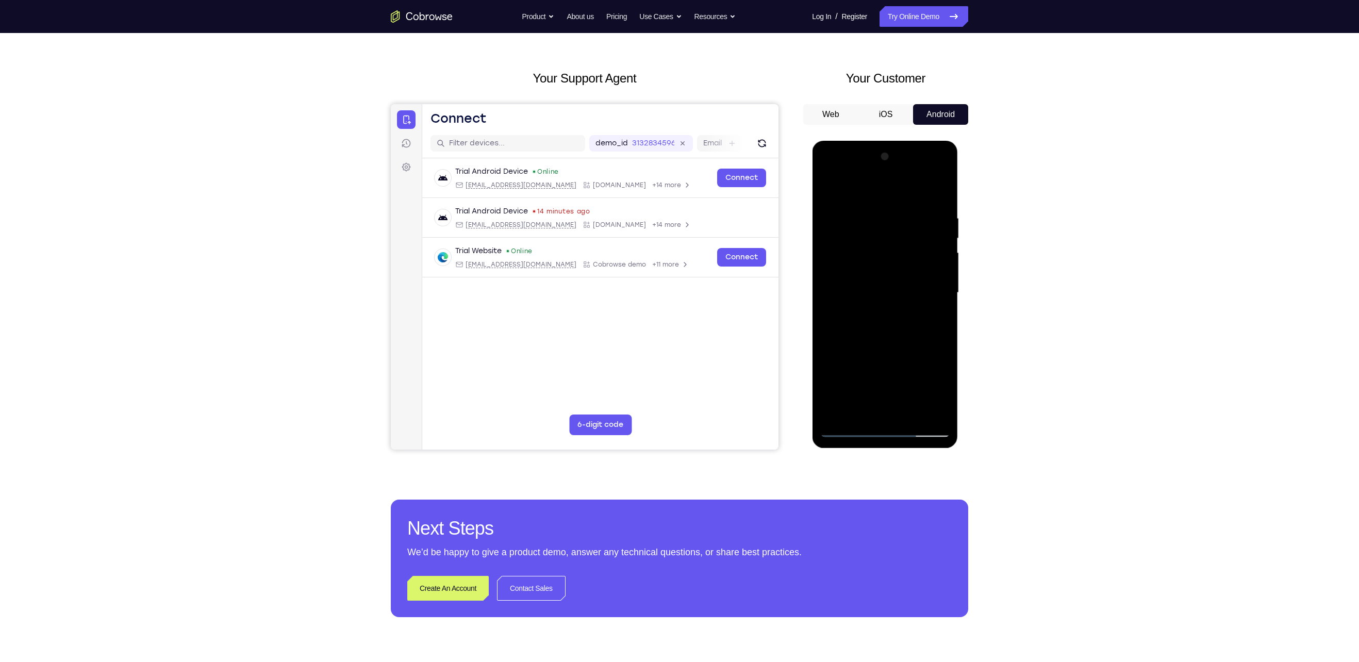
click at [859, 409] on div at bounding box center [885, 292] width 130 height 289
drag, startPoint x: 905, startPoint y: 376, endPoint x: 915, endPoint y: 246, distance: 129.8
click at [915, 246] on div at bounding box center [885, 292] width 130 height 289
drag, startPoint x: 893, startPoint y: 385, endPoint x: 896, endPoint y: 344, distance: 40.3
click at [896, 344] on div at bounding box center [885, 292] width 130 height 289
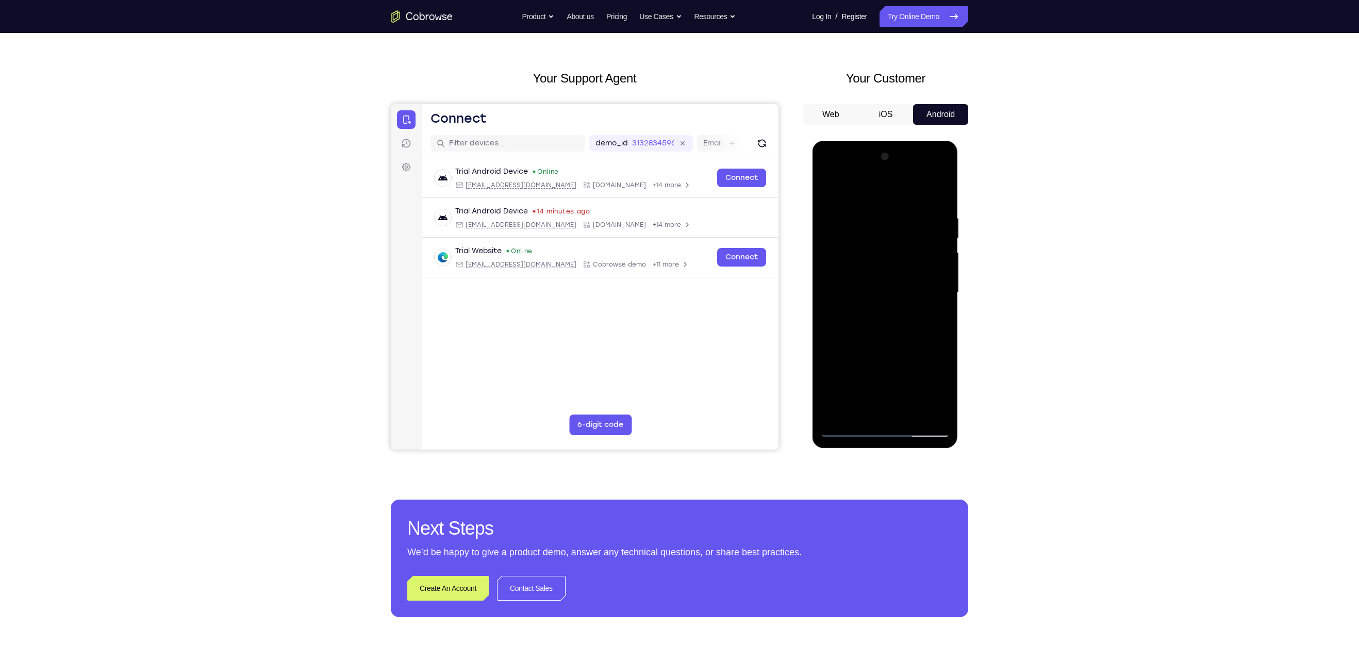
drag, startPoint x: 894, startPoint y: 380, endPoint x: 899, endPoint y: 280, distance: 100.1
click at [899, 280] on div at bounding box center [885, 292] width 130 height 289
drag, startPoint x: 894, startPoint y: 349, endPoint x: 917, endPoint y: 88, distance: 261.9
click at [917, 141] on html "Online web based iOS Simulators and Android Emulators. Run iPhone, iPad, Mobile…" at bounding box center [885, 295] width 147 height 309
drag, startPoint x: 899, startPoint y: 378, endPoint x: 929, endPoint y: 209, distance: 171.7
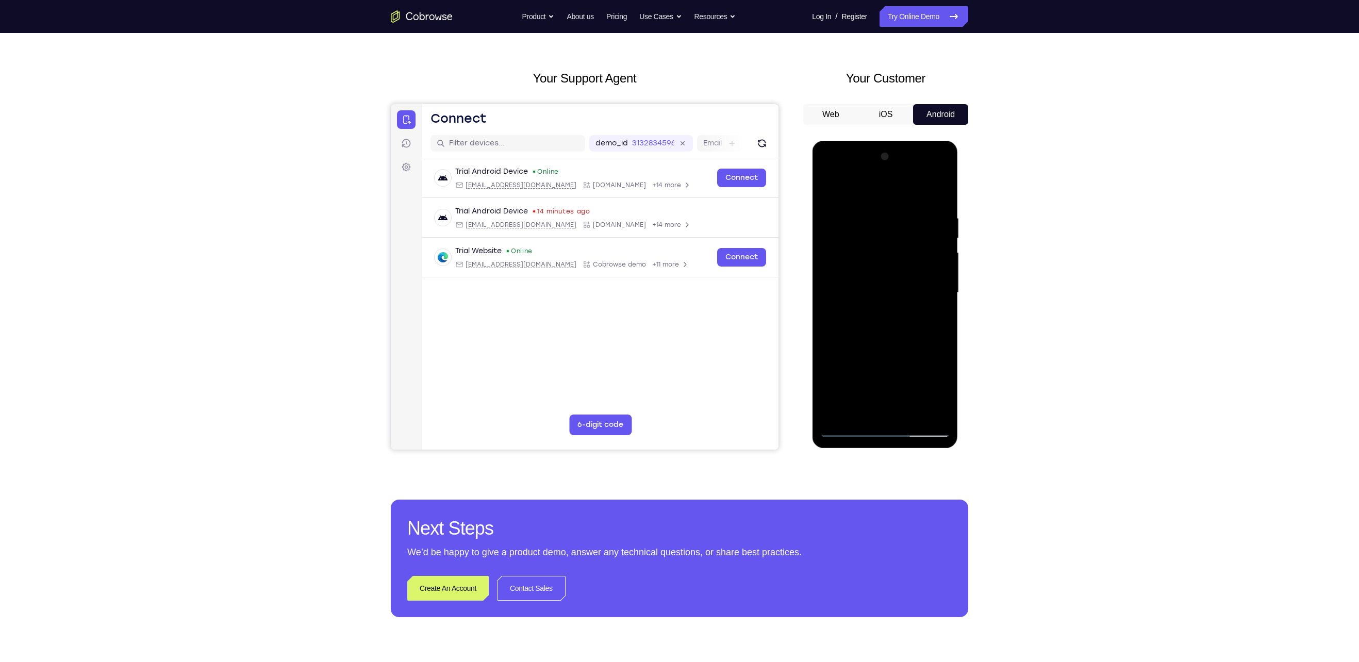
click at [929, 209] on div at bounding box center [885, 292] width 130 height 289
drag, startPoint x: 896, startPoint y: 373, endPoint x: 933, endPoint y: 171, distance: 205.0
click at [933, 171] on div at bounding box center [885, 292] width 130 height 289
drag, startPoint x: 885, startPoint y: 378, endPoint x: 893, endPoint y: 201, distance: 177.5
click at [893, 201] on div at bounding box center [885, 292] width 130 height 289
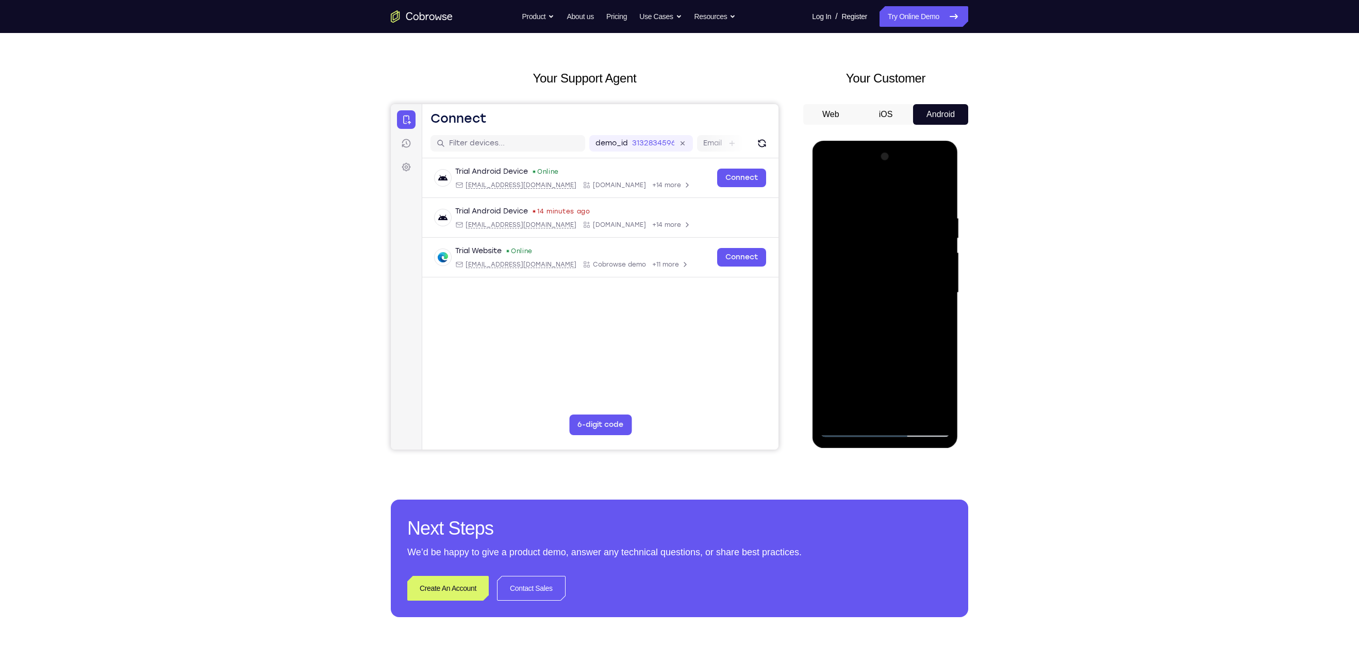
drag, startPoint x: 901, startPoint y: 347, endPoint x: 914, endPoint y: 108, distance: 239.1
click at [914, 141] on html "Online web based iOS Simulators and Android Emulators. Run iPhone, iPad, Mobile…" at bounding box center [885, 295] width 147 height 309
drag, startPoint x: 903, startPoint y: 383, endPoint x: 913, endPoint y: 203, distance: 180.2
click at [913, 203] on div at bounding box center [885, 292] width 130 height 289
drag, startPoint x: 906, startPoint y: 369, endPoint x: 922, endPoint y: 197, distance: 171.9
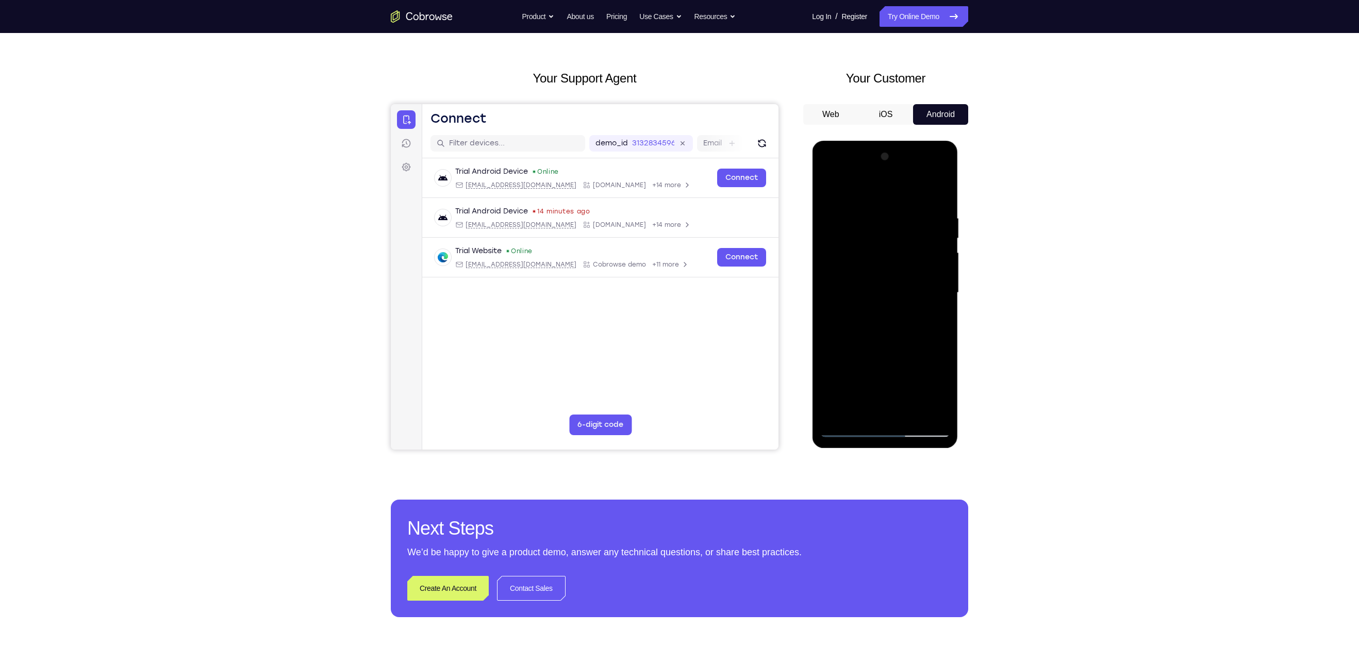
click at [922, 197] on div at bounding box center [885, 292] width 130 height 289
drag, startPoint x: 894, startPoint y: 383, endPoint x: 892, endPoint y: 231, distance: 152.1
click at [892, 231] on div at bounding box center [885, 292] width 130 height 289
drag, startPoint x: 893, startPoint y: 390, endPoint x: 916, endPoint y: 177, distance: 214.7
click at [916, 177] on div at bounding box center [885, 292] width 130 height 289
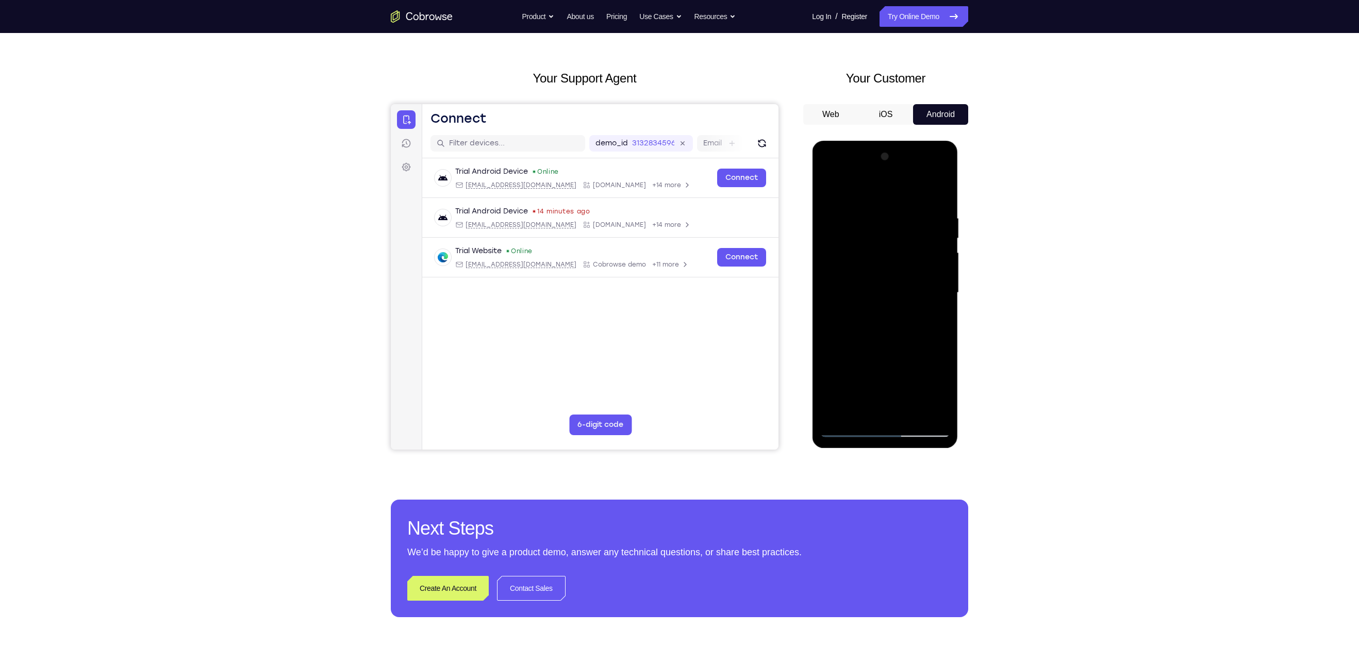
drag, startPoint x: 894, startPoint y: 384, endPoint x: 894, endPoint y: 360, distance: 23.2
click at [894, 360] on div at bounding box center [885, 292] width 130 height 289
drag, startPoint x: 890, startPoint y: 392, endPoint x: 896, endPoint y: 360, distance: 31.9
click at [896, 360] on div at bounding box center [885, 292] width 130 height 289
drag, startPoint x: 892, startPoint y: 391, endPoint x: 898, endPoint y: 254, distance: 137.8
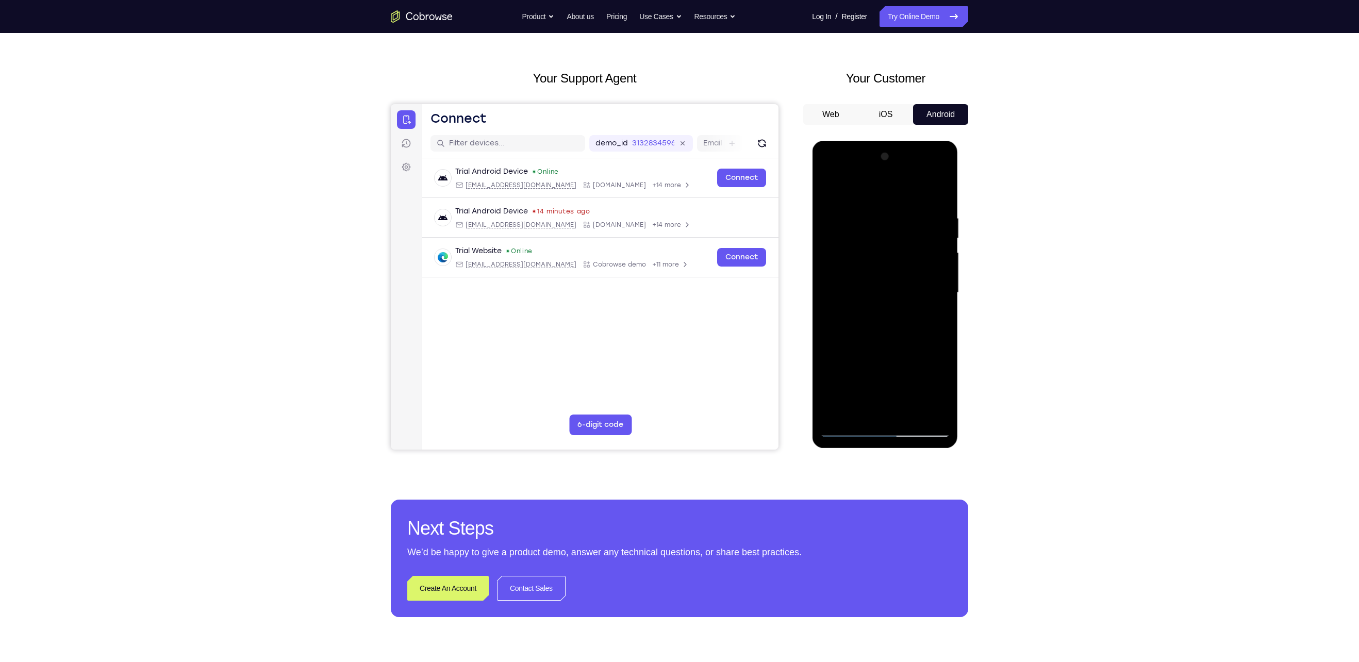
click at [898, 254] on div at bounding box center [885, 292] width 130 height 289
drag, startPoint x: 891, startPoint y: 393, endPoint x: 910, endPoint y: 210, distance: 184.0
click at [910, 210] on div at bounding box center [885, 292] width 130 height 289
drag, startPoint x: 883, startPoint y: 390, endPoint x: 896, endPoint y: 199, distance: 191.2
click at [896, 199] on div at bounding box center [885, 292] width 130 height 289
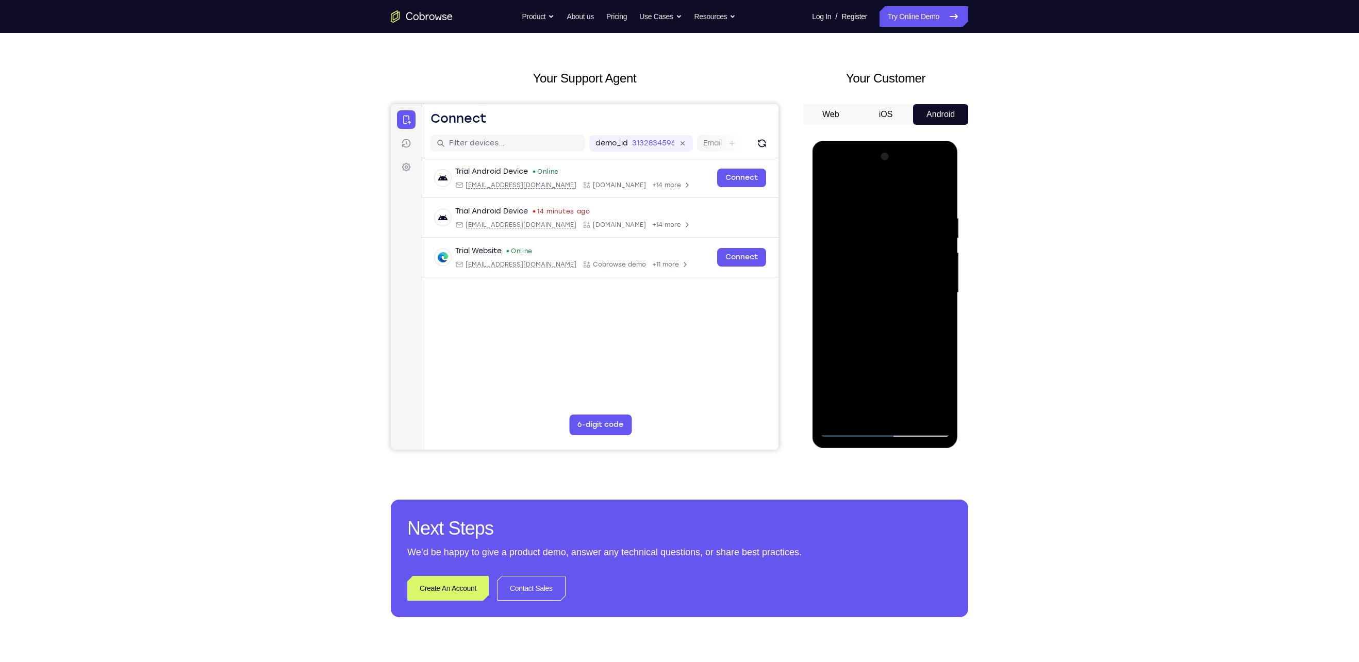
click at [853, 333] on div at bounding box center [885, 292] width 130 height 289
drag, startPoint x: 895, startPoint y: 394, endPoint x: 936, endPoint y: 242, distance: 158.1
click at [936, 242] on div at bounding box center [885, 292] width 130 height 289
drag, startPoint x: 882, startPoint y: 374, endPoint x: 881, endPoint y: 402, distance: 27.3
click at [881, 402] on div at bounding box center [885, 292] width 130 height 289
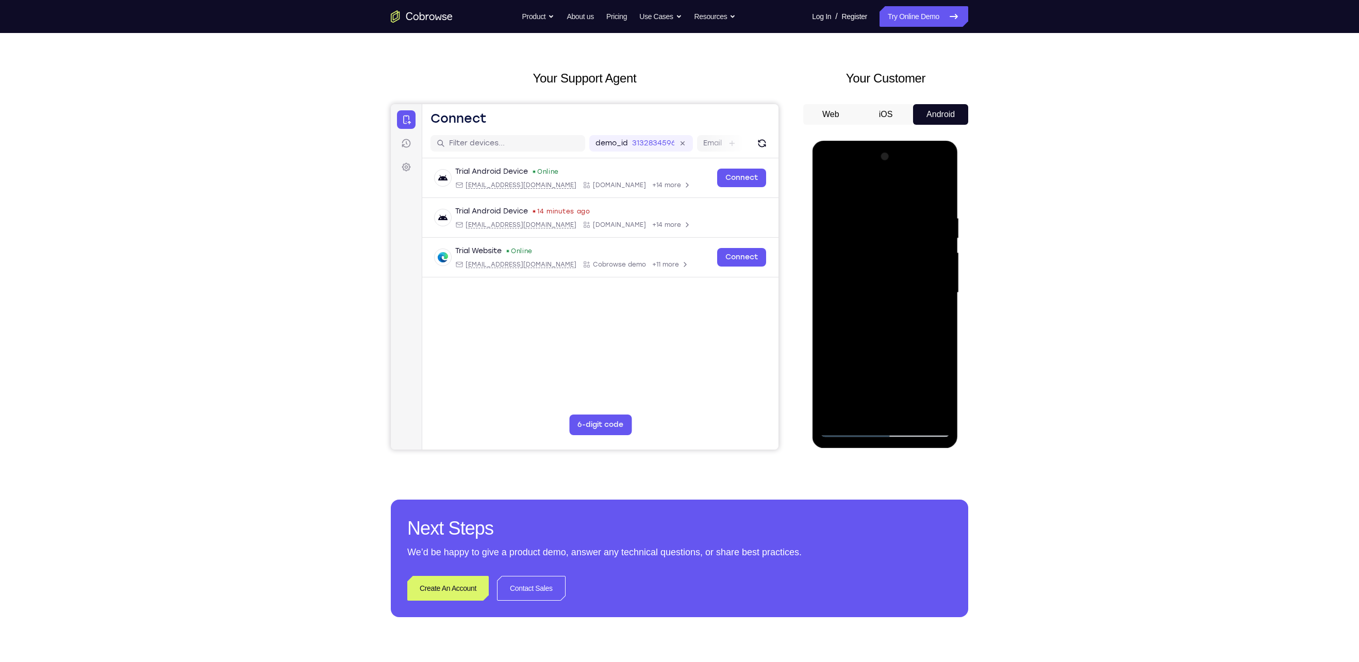
drag, startPoint x: 880, startPoint y: 384, endPoint x: 886, endPoint y: 264, distance: 119.8
click at [886, 264] on div at bounding box center [885, 292] width 130 height 289
drag, startPoint x: 880, startPoint y: 383, endPoint x: 881, endPoint y: 342, distance: 40.7
click at [881, 342] on div at bounding box center [885, 292] width 130 height 289
drag, startPoint x: 879, startPoint y: 374, endPoint x: 883, endPoint y: 267, distance: 107.8
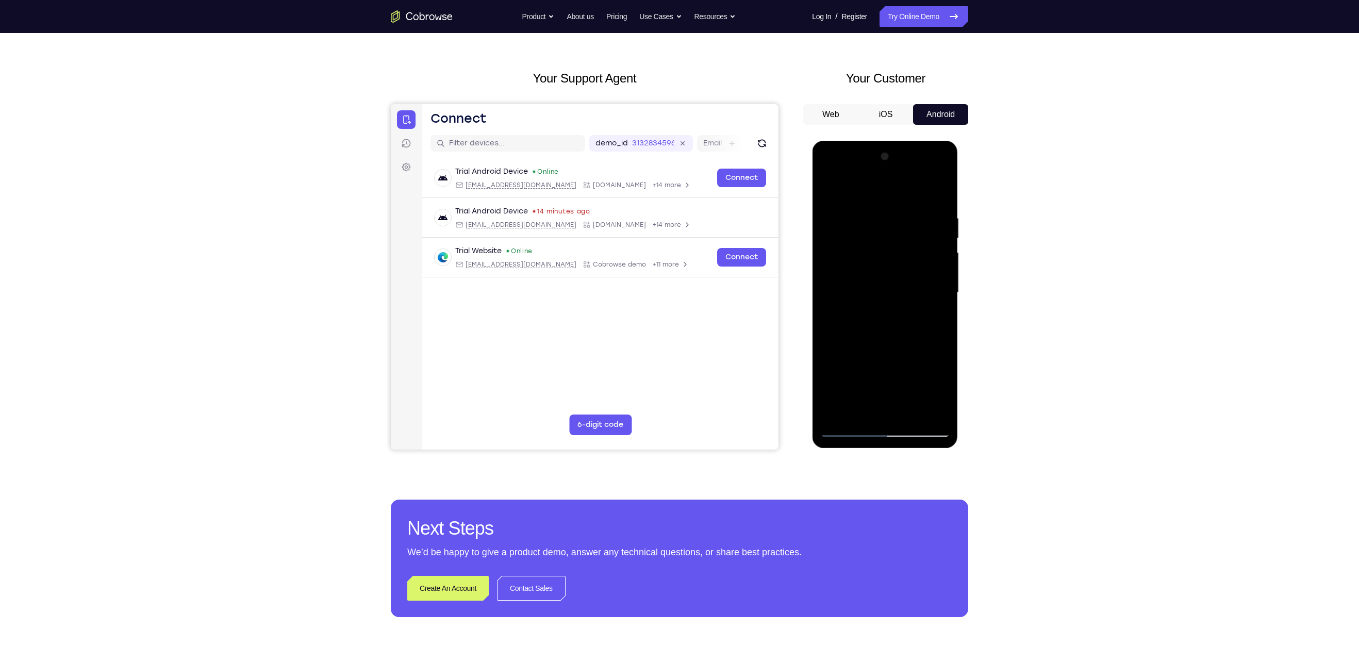
click at [883, 267] on div at bounding box center [885, 292] width 130 height 289
drag, startPoint x: 887, startPoint y: 357, endPoint x: 900, endPoint y: 267, distance: 90.7
click at [900, 267] on div at bounding box center [885, 292] width 130 height 289
drag, startPoint x: 875, startPoint y: 385, endPoint x: 875, endPoint y: 378, distance: 6.2
click at [875, 378] on div at bounding box center [885, 292] width 130 height 289
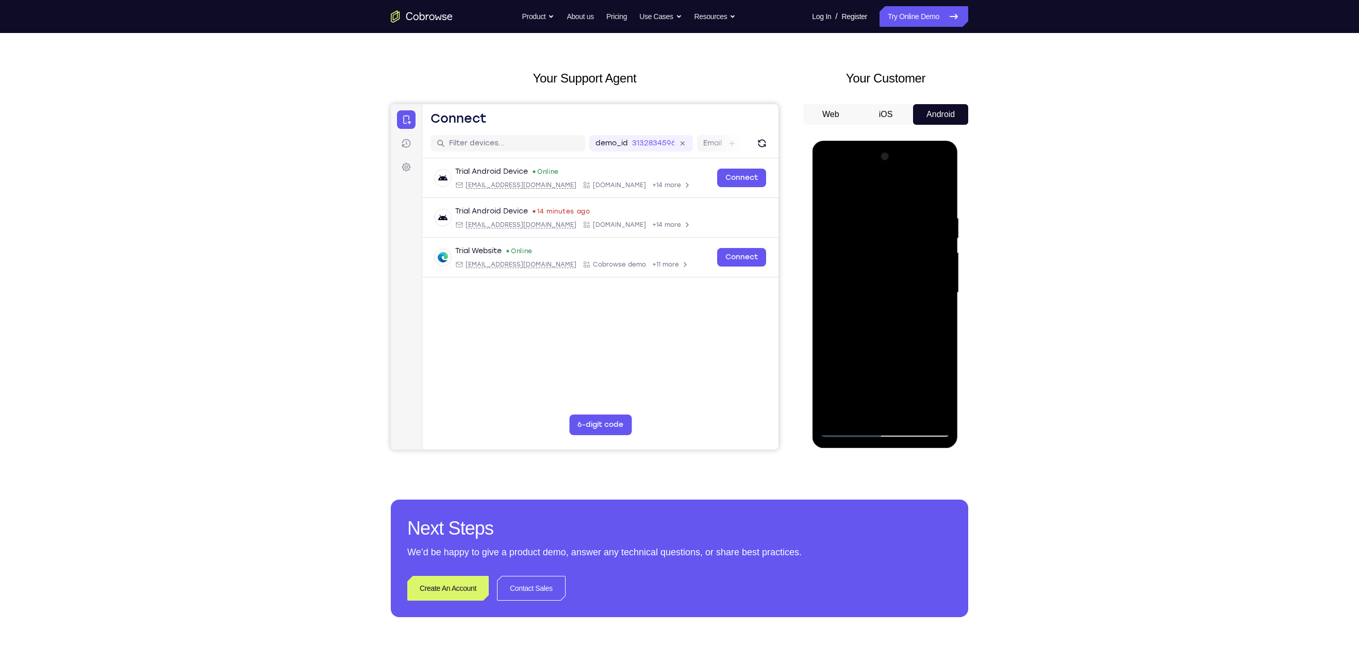
drag, startPoint x: 887, startPoint y: 372, endPoint x: 902, endPoint y: 412, distance: 43.6
click at [902, 412] on div at bounding box center [885, 292] width 130 height 289
click at [926, 399] on div at bounding box center [885, 292] width 130 height 289
click at [936, 192] on div at bounding box center [885, 292] width 130 height 289
click at [832, 189] on div at bounding box center [885, 292] width 130 height 289
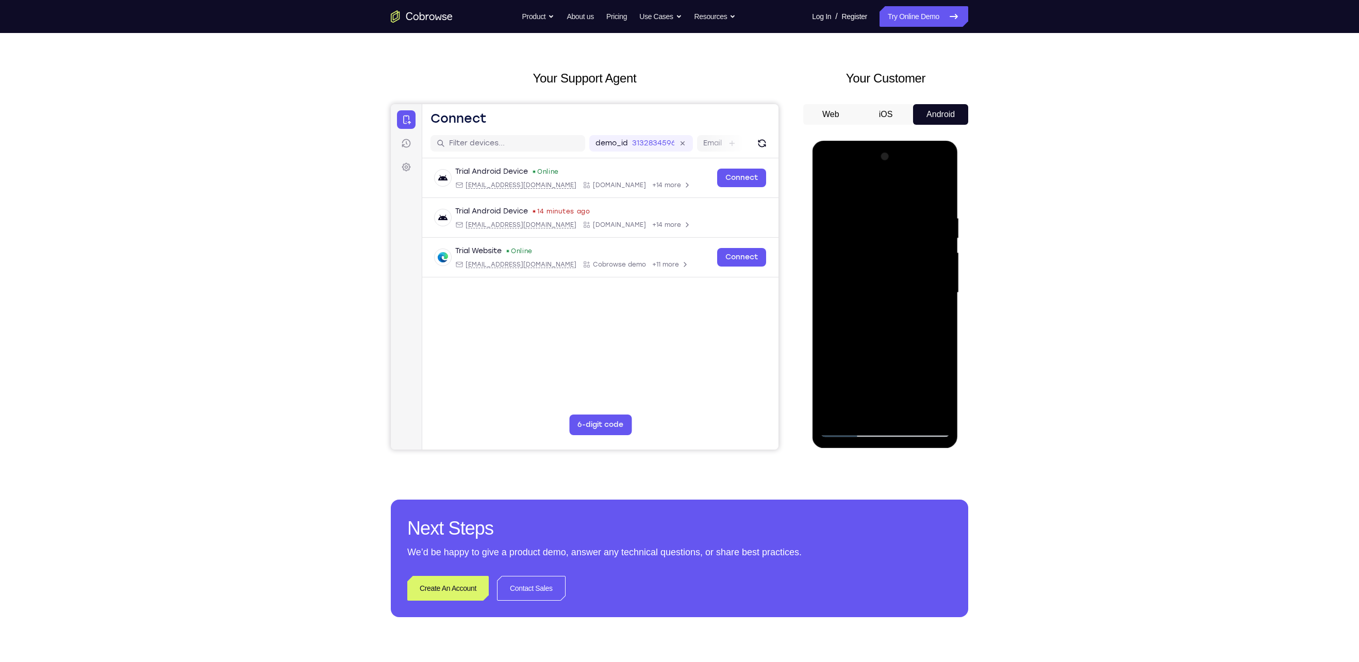
drag, startPoint x: 878, startPoint y: 333, endPoint x: 901, endPoint y: 143, distance: 191.1
click at [901, 143] on div at bounding box center [885, 294] width 146 height 307
drag, startPoint x: 873, startPoint y: 353, endPoint x: 881, endPoint y: 242, distance: 110.6
click at [881, 242] on div at bounding box center [885, 292] width 130 height 289
click at [948, 286] on div at bounding box center [885, 292] width 130 height 289
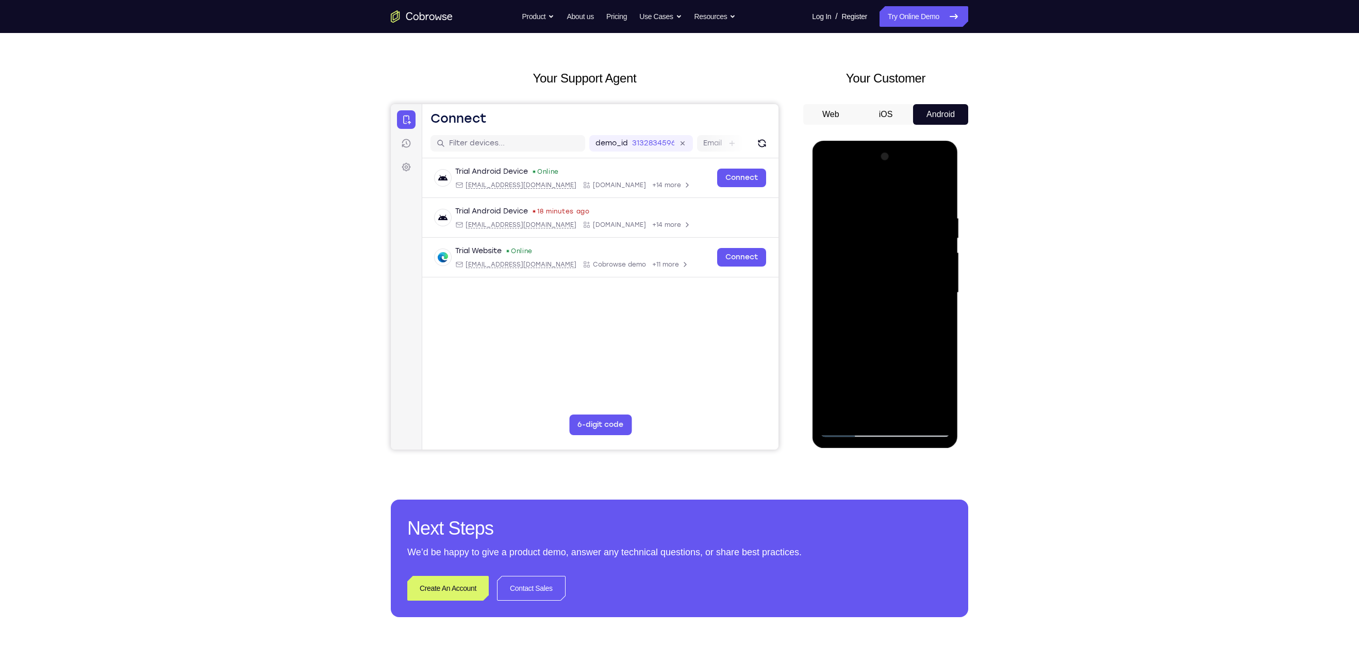
click at [827, 276] on div at bounding box center [885, 292] width 130 height 289
drag, startPoint x: 868, startPoint y: 273, endPoint x: 864, endPoint y: 319, distance: 46.0
click at [864, 319] on div at bounding box center [885, 292] width 130 height 289
drag, startPoint x: 873, startPoint y: 299, endPoint x: 871, endPoint y: 285, distance: 13.6
click at [871, 285] on div at bounding box center [885, 292] width 130 height 289
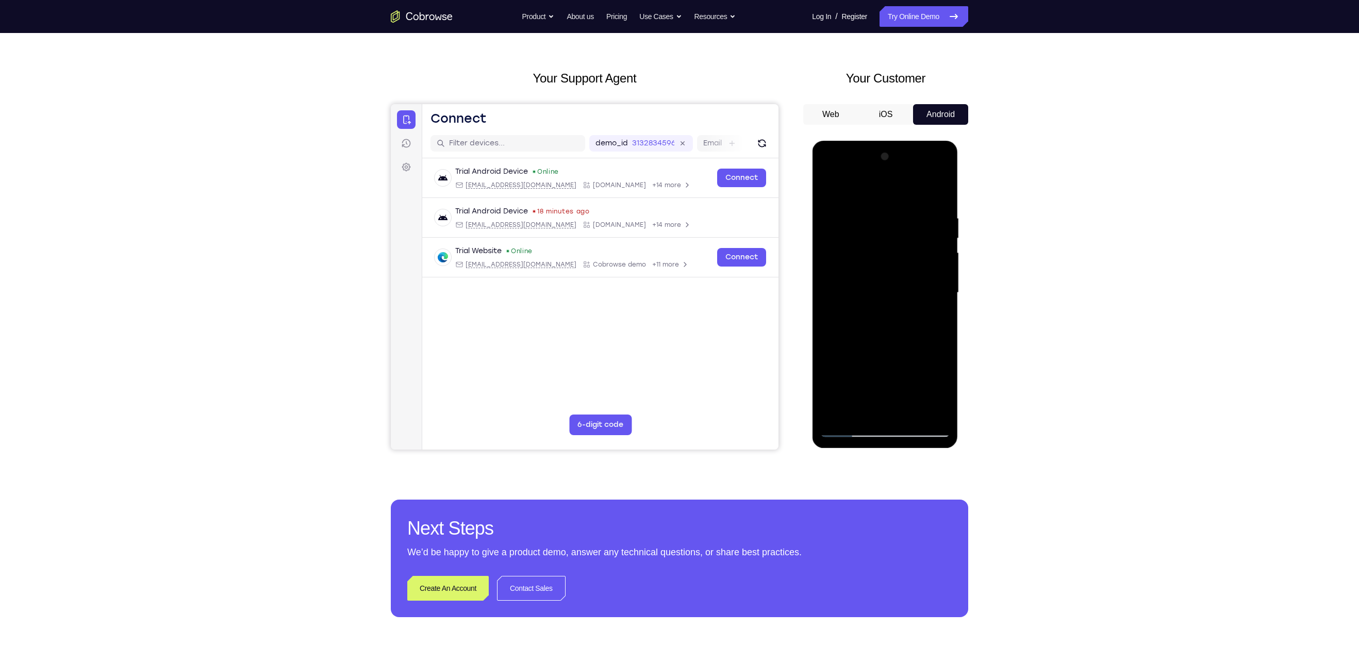
drag, startPoint x: 872, startPoint y: 283, endPoint x: 874, endPoint y: 221, distance: 61.9
click at [874, 221] on div at bounding box center [885, 292] width 130 height 289
drag, startPoint x: 870, startPoint y: 228, endPoint x: 875, endPoint y: 346, distance: 117.7
click at [875, 346] on div at bounding box center [885, 292] width 130 height 289
click at [849, 278] on div at bounding box center [885, 292] width 130 height 289
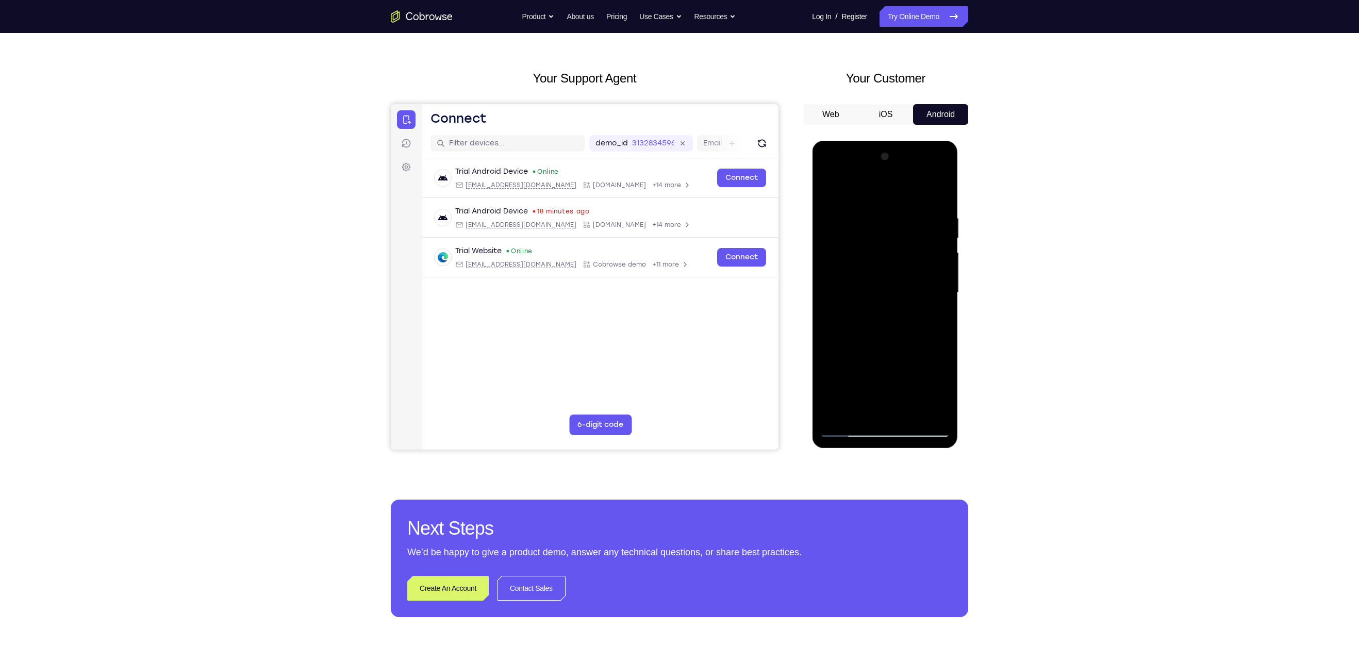
drag, startPoint x: 890, startPoint y: 340, endPoint x: 857, endPoint y: 476, distance: 140.6
click at [857, 450] on html "Online web based iOS Simulators and Android Emulators. Run iPhone, iPad, Mobile…" at bounding box center [885, 295] width 147 height 309
click at [837, 414] on div at bounding box center [885, 292] width 130 height 289
drag, startPoint x: 887, startPoint y: 197, endPoint x: 871, endPoint y: 407, distance: 210.4
click at [871, 407] on div at bounding box center [885, 292] width 130 height 289
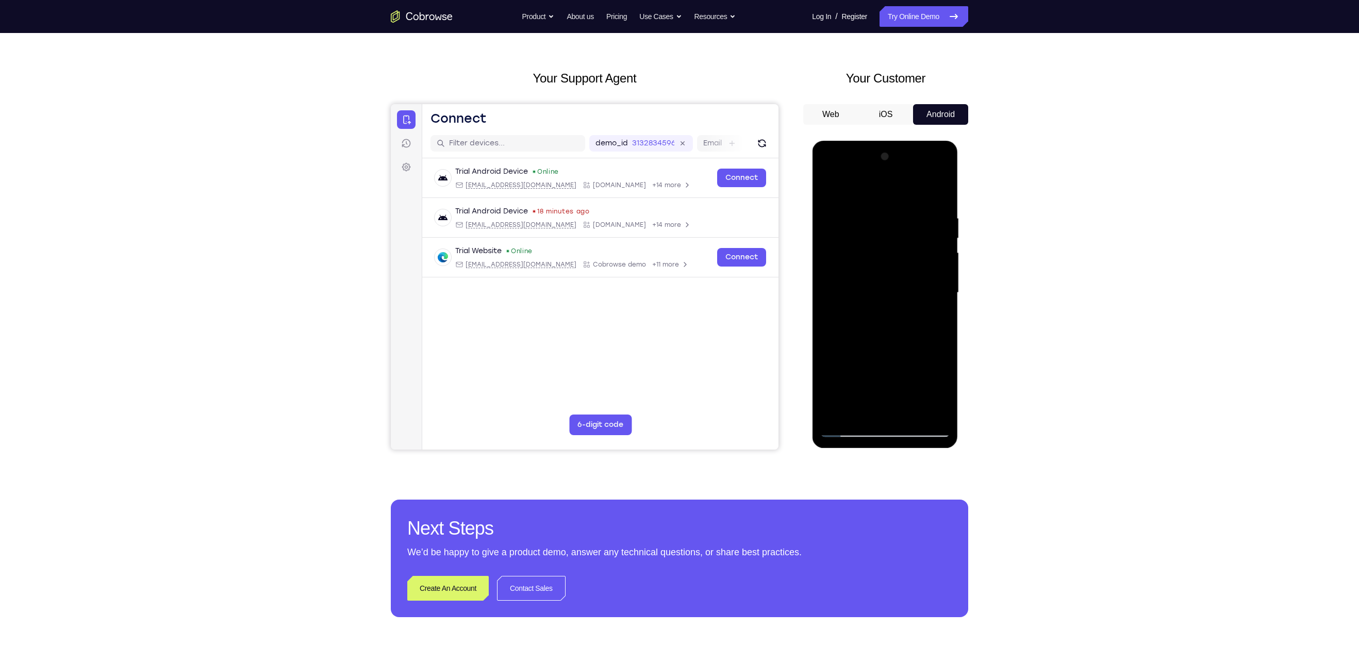
click at [872, 214] on div at bounding box center [885, 292] width 130 height 289
click at [940, 301] on div at bounding box center [885, 292] width 130 height 289
click at [941, 296] on div at bounding box center [885, 292] width 130 height 289
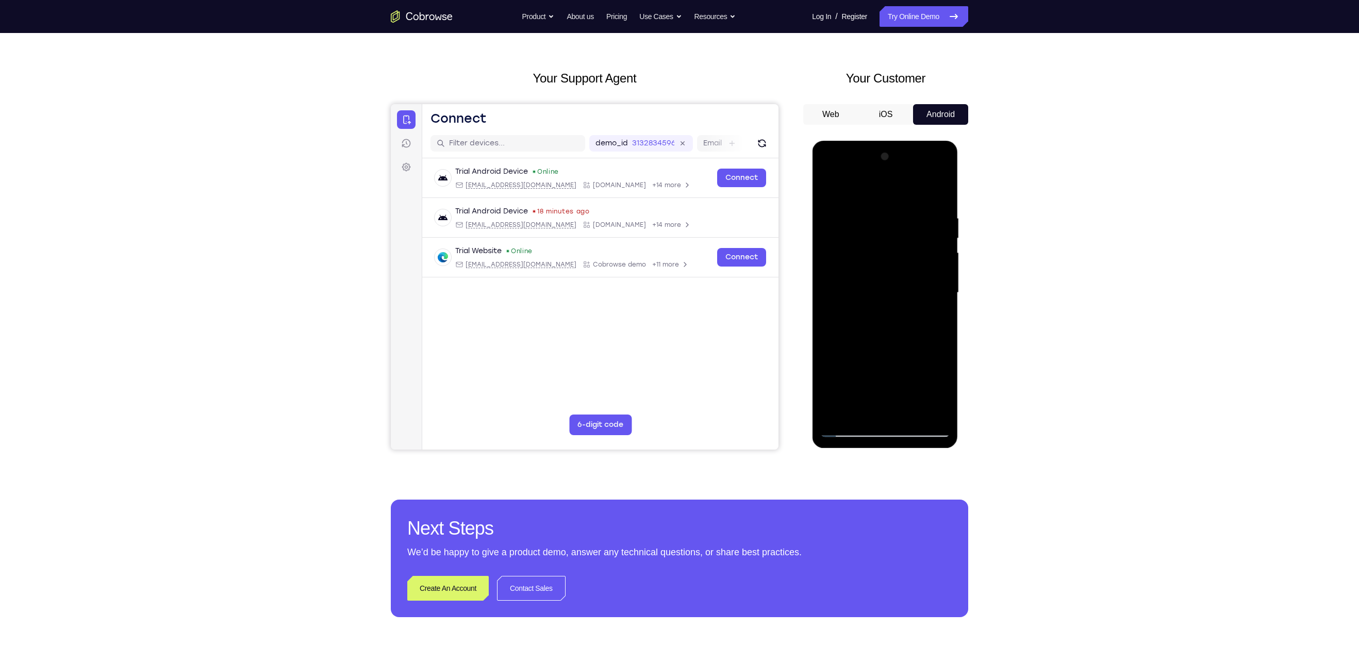
click at [941, 296] on div at bounding box center [885, 292] width 130 height 289
click at [937, 192] on div at bounding box center [885, 292] width 130 height 289
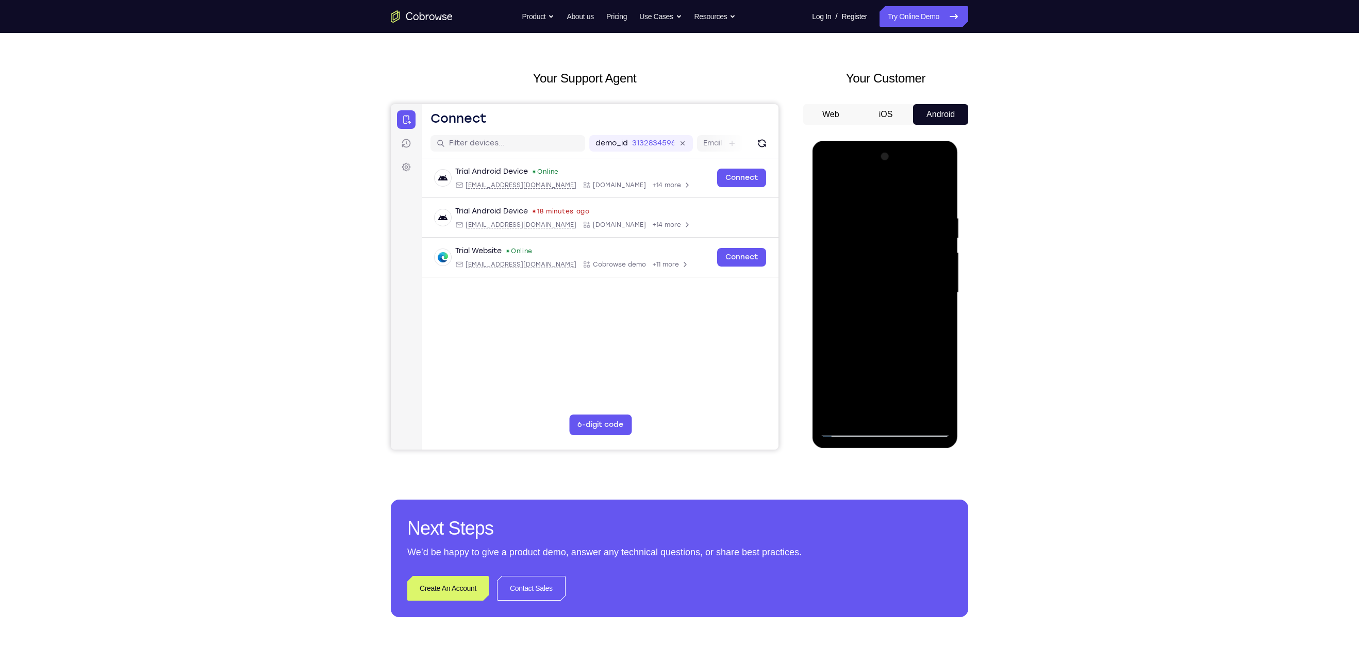
drag, startPoint x: 873, startPoint y: 342, endPoint x: 875, endPoint y: 224, distance: 117.6
click at [875, 224] on div at bounding box center [885, 292] width 130 height 289
click at [827, 318] on div at bounding box center [885, 292] width 130 height 289
drag, startPoint x: 874, startPoint y: 391, endPoint x: 879, endPoint y: 303, distance: 88.8
click at [879, 303] on div at bounding box center [885, 292] width 130 height 289
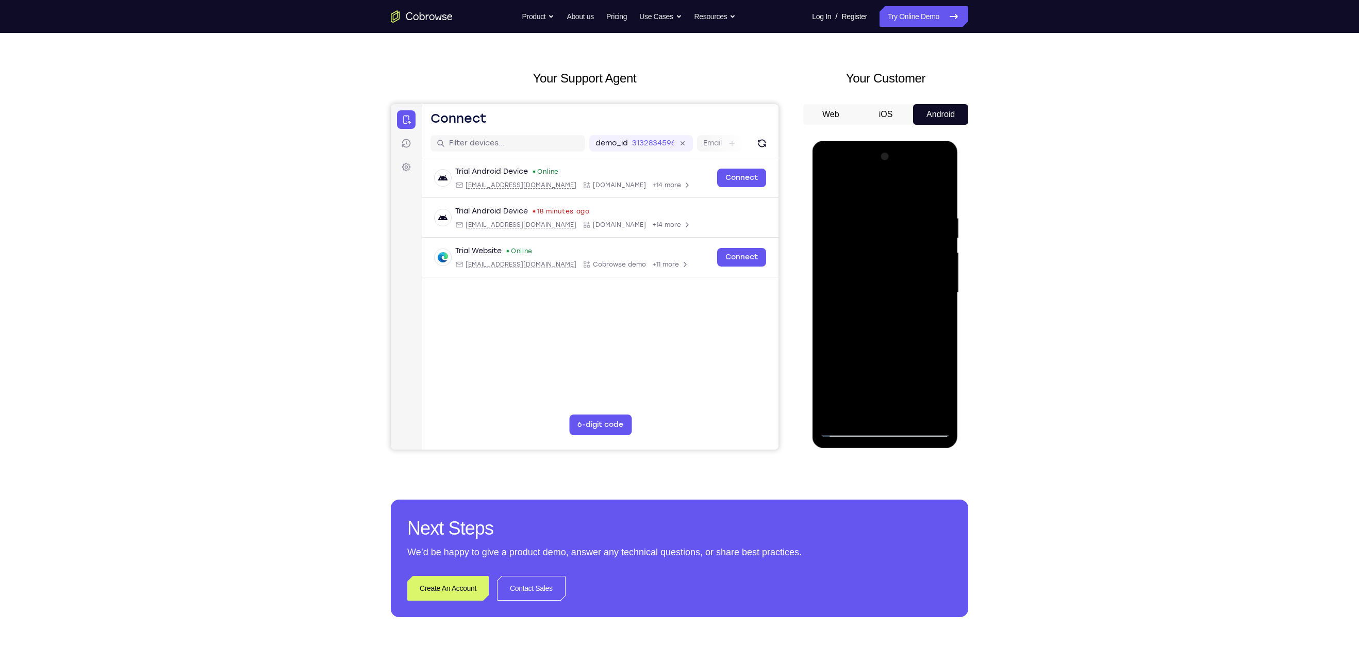
click at [907, 415] on div at bounding box center [885, 292] width 130 height 289
drag, startPoint x: 888, startPoint y: 220, endPoint x: 892, endPoint y: 407, distance: 187.7
click at [892, 407] on div at bounding box center [885, 292] width 130 height 289
click at [864, 264] on div at bounding box center [885, 292] width 130 height 289
drag, startPoint x: 877, startPoint y: 243, endPoint x: 884, endPoint y: 351, distance: 107.4
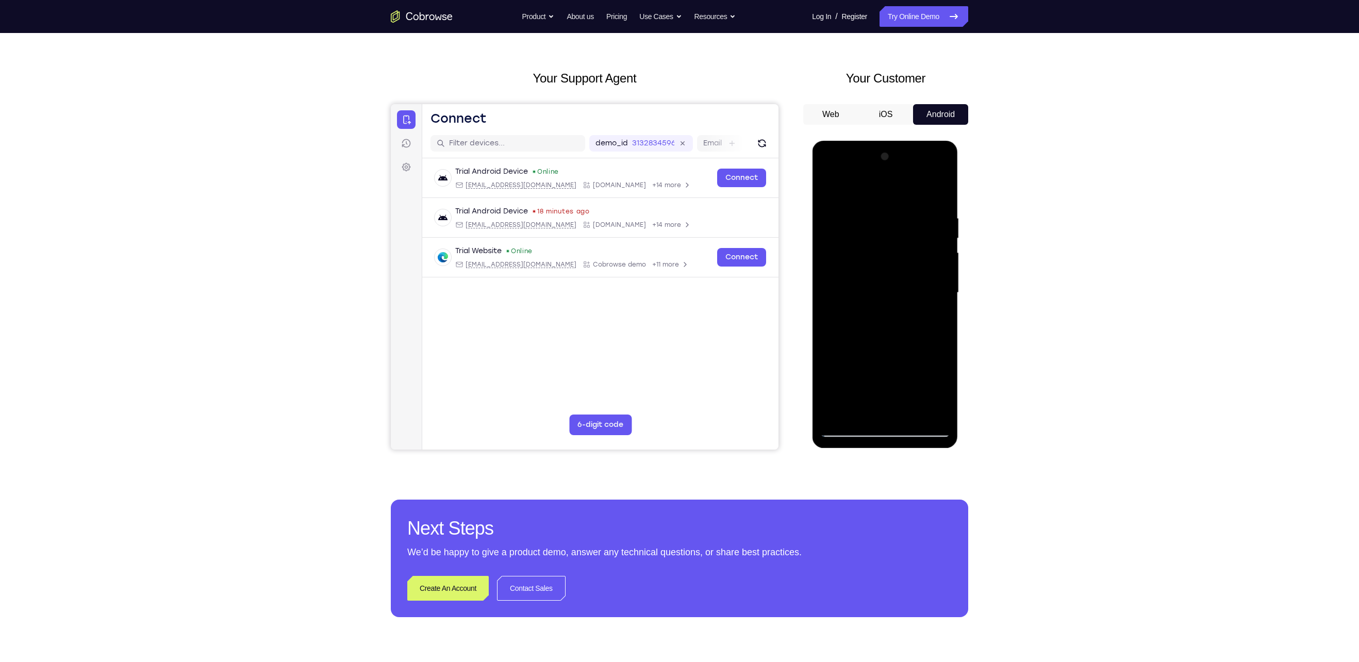
click at [884, 351] on div at bounding box center [885, 292] width 130 height 289
click at [830, 194] on div at bounding box center [885, 292] width 130 height 289
click at [849, 426] on div at bounding box center [885, 292] width 130 height 289
drag, startPoint x: 888, startPoint y: 342, endPoint x: 888, endPoint y: 201, distance: 141.3
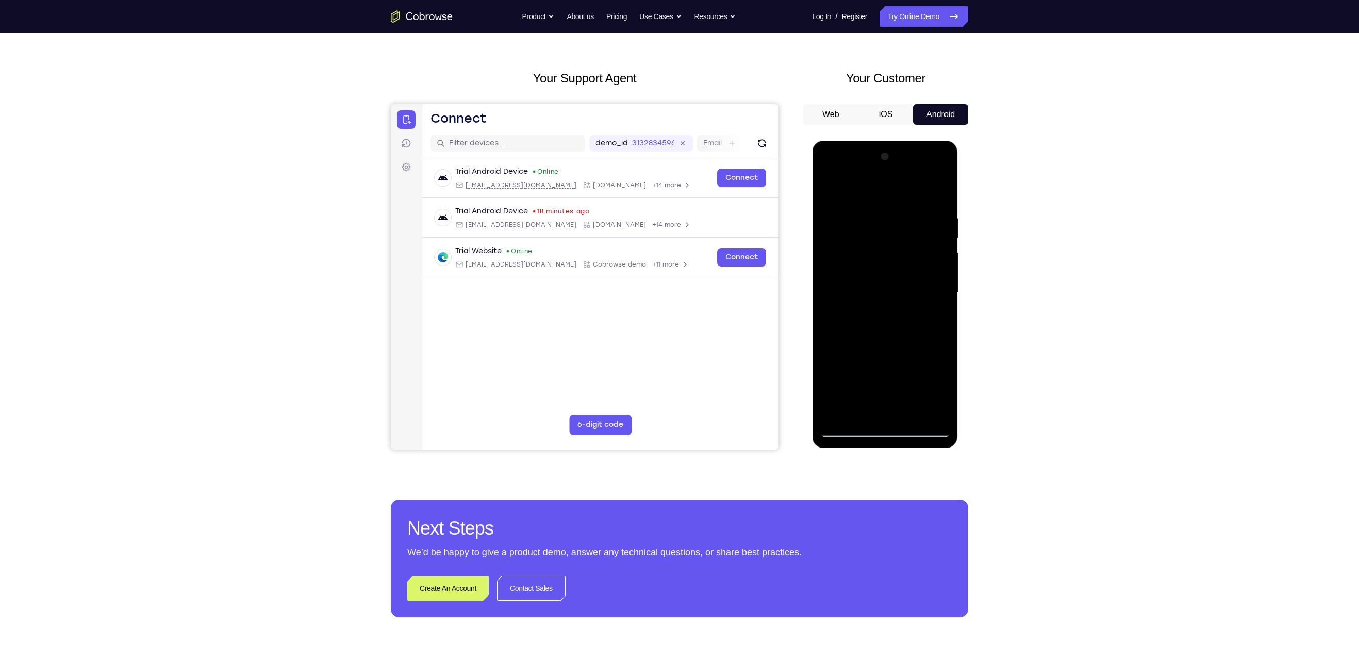
click at [888, 201] on div at bounding box center [885, 292] width 130 height 289
